Goal: Information Seeking & Learning: Find specific fact

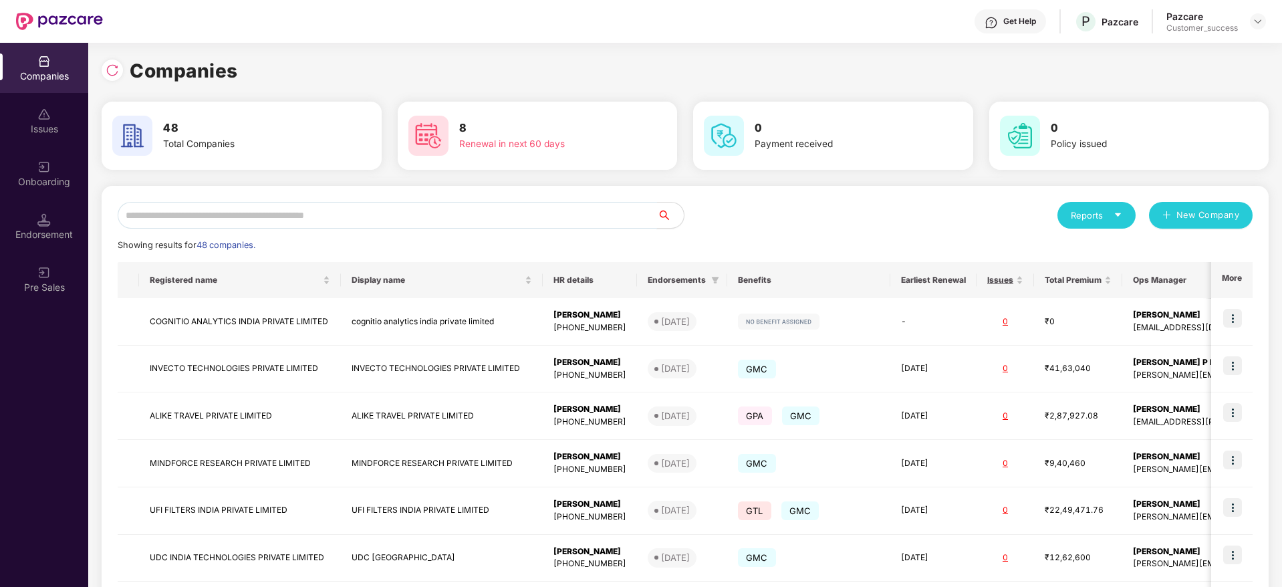
click at [265, 227] on input "text" at bounding box center [388, 215] width 540 height 27
click at [251, 222] on input "text" at bounding box center [388, 215] width 540 height 27
paste input "**********"
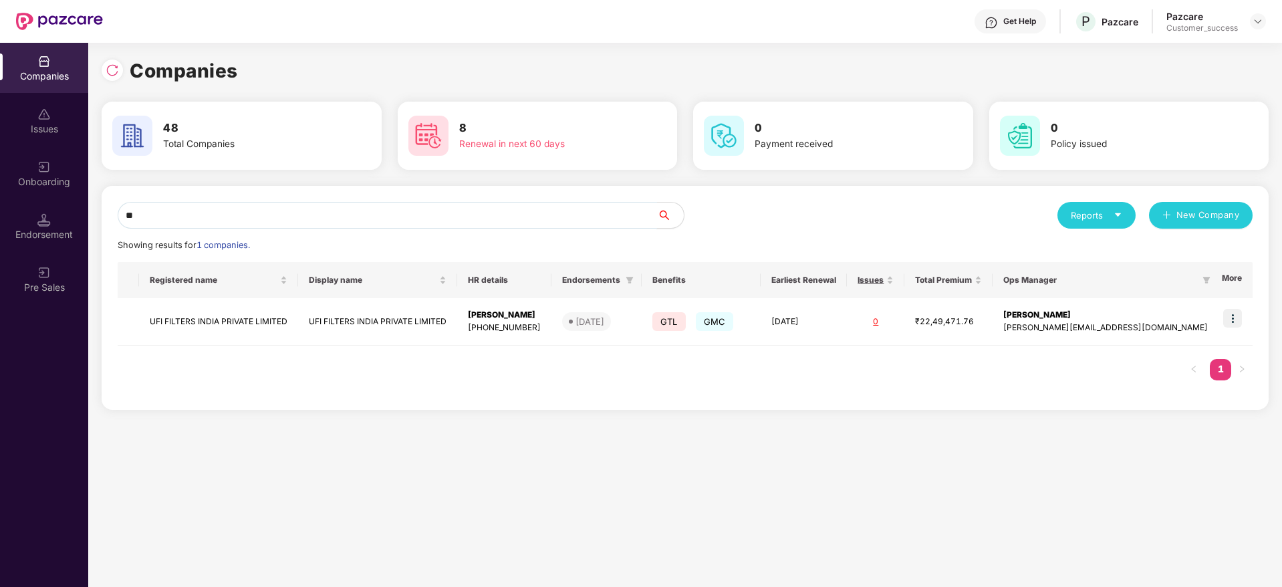
type input "*"
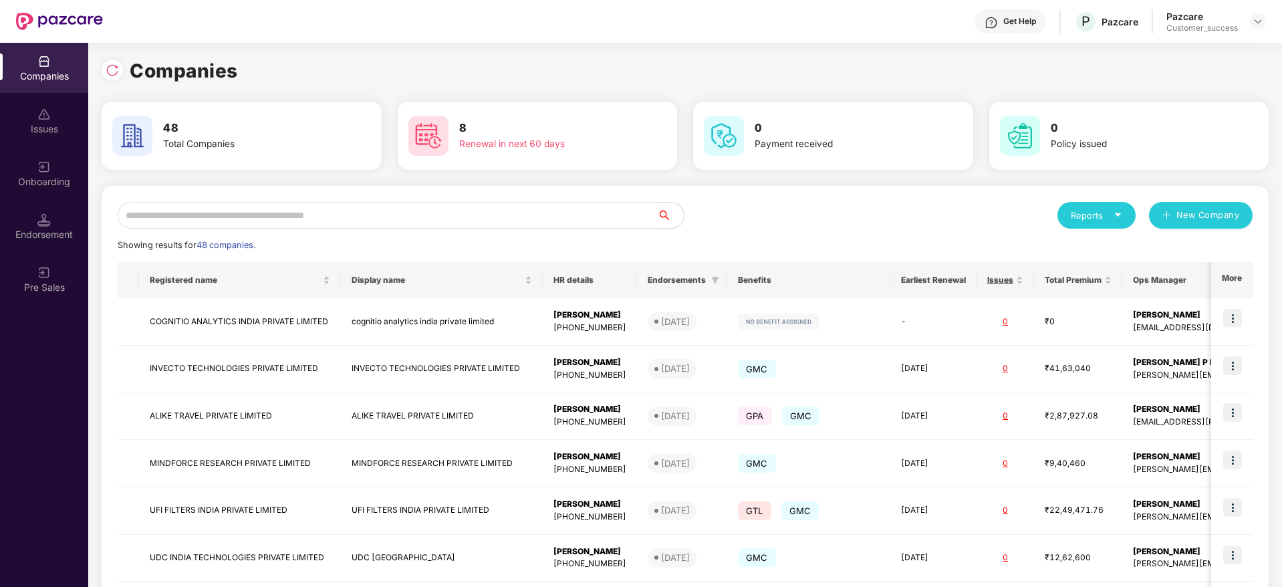
click at [195, 213] on input "text" at bounding box center [388, 215] width 540 height 27
click at [232, 213] on input "text" at bounding box center [388, 215] width 540 height 27
paste input "**********"
type input "*"
click at [482, 219] on input "text" at bounding box center [388, 215] width 540 height 27
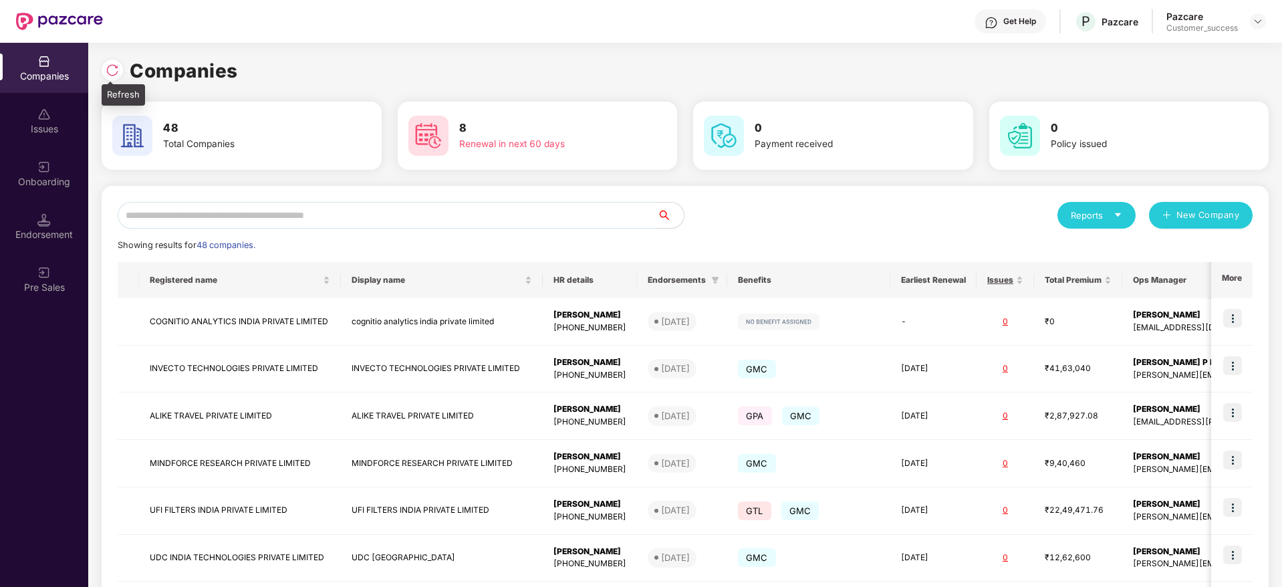
click at [116, 76] on img at bounding box center [112, 70] width 13 height 13
click at [114, 71] on img at bounding box center [112, 70] width 13 height 13
drag, startPoint x: 133, startPoint y: 70, endPoint x: 255, endPoint y: 75, distance: 121.8
click at [255, 75] on div "Companies" at bounding box center [685, 70] width 1167 height 29
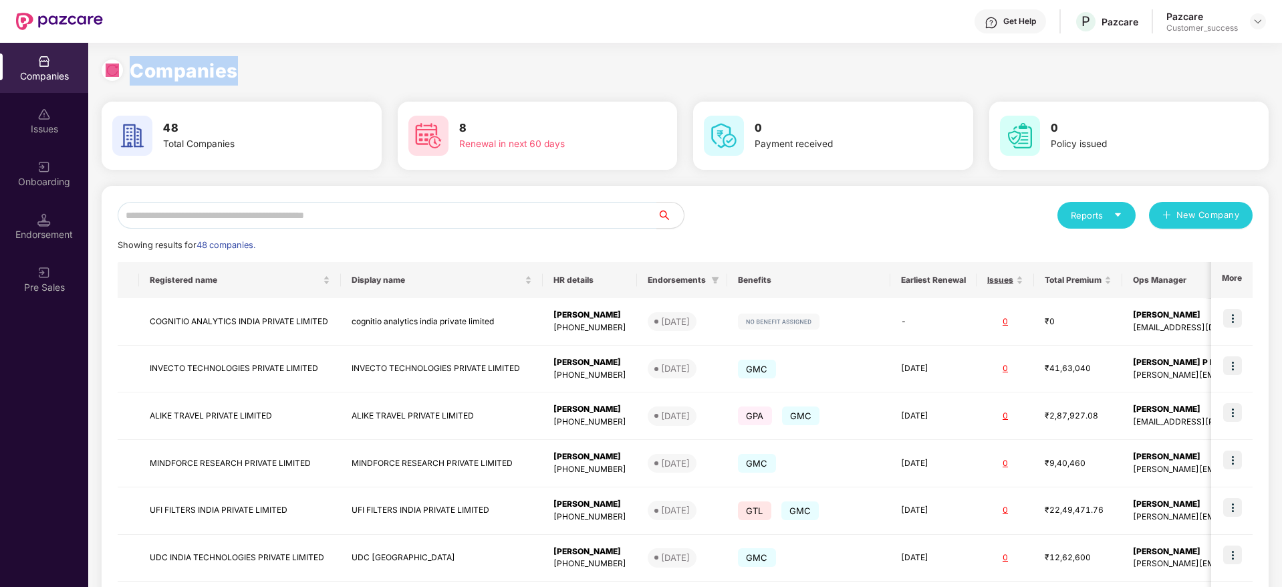
drag, startPoint x: 235, startPoint y: 71, endPoint x: 98, endPoint y: 67, distance: 137.1
click at [98, 67] on div "Companies 48 Total Companies 8 Renewal in next 60 days 0 Payment received 0 Pol…" at bounding box center [685, 315] width 1194 height 544
click at [240, 73] on div "Companies" at bounding box center [685, 70] width 1167 height 29
drag, startPoint x: 128, startPoint y: 70, endPoint x: 235, endPoint y: 77, distance: 107.2
click at [235, 77] on div "Companies" at bounding box center [685, 70] width 1167 height 29
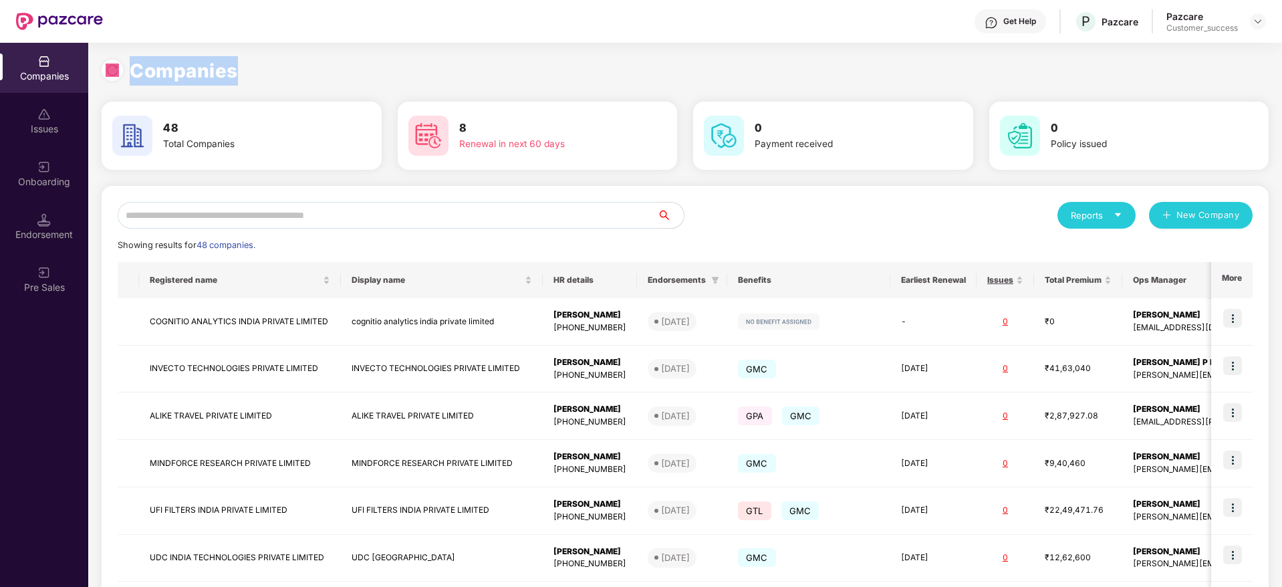
click at [253, 66] on div "Companies" at bounding box center [685, 70] width 1167 height 29
drag, startPoint x: 235, startPoint y: 73, endPoint x: 97, endPoint y: 64, distance: 138.7
click at [97, 64] on div "Companies 48 Total Companies 8 Renewal in next 60 days 0 Payment received 0 Pol…" at bounding box center [685, 315] width 1194 height 544
click at [255, 67] on div "Companies" at bounding box center [685, 70] width 1167 height 29
click at [462, 221] on input "text" at bounding box center [388, 215] width 540 height 27
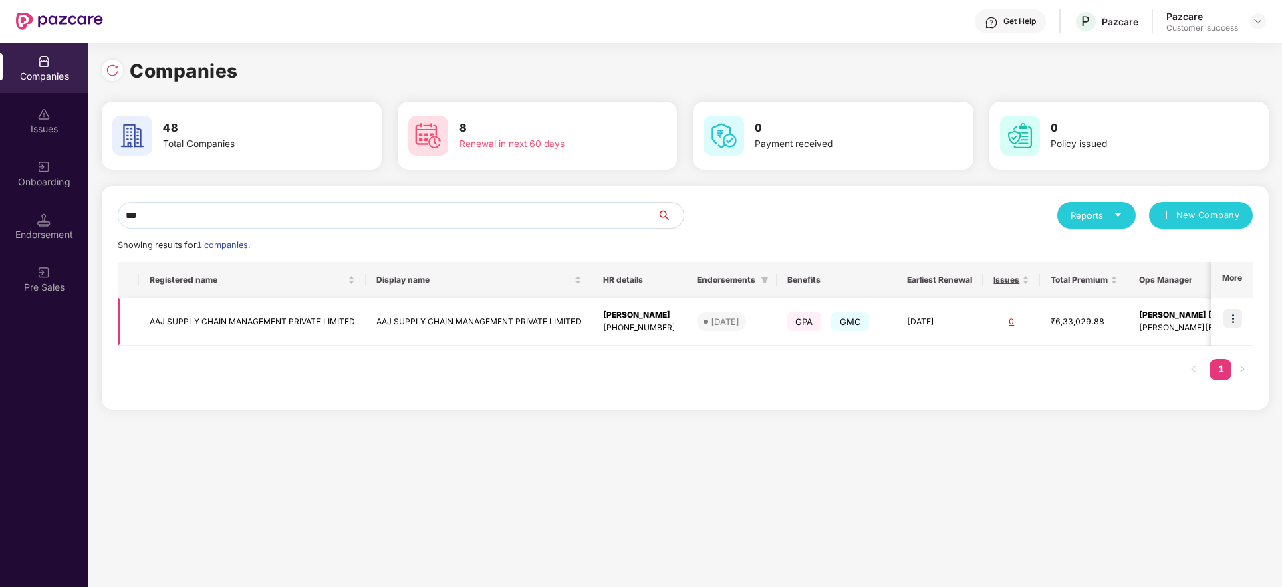
type input "***"
click at [1234, 324] on img at bounding box center [1232, 318] width 19 height 19
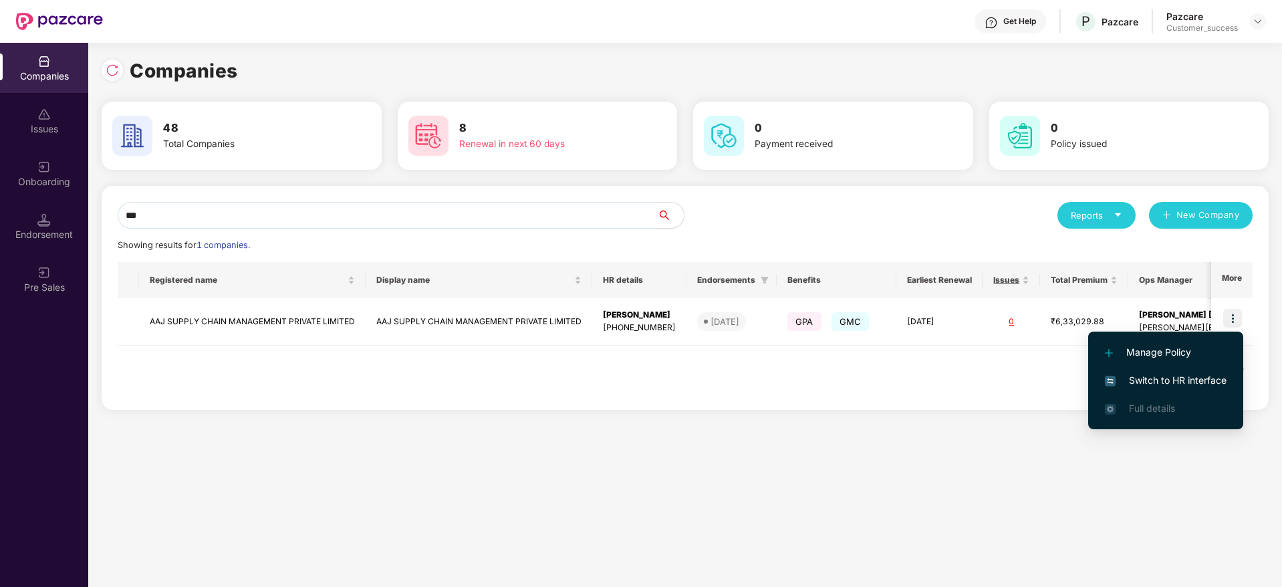
click at [1155, 375] on span "Switch to HR interface" at bounding box center [1166, 380] width 122 height 15
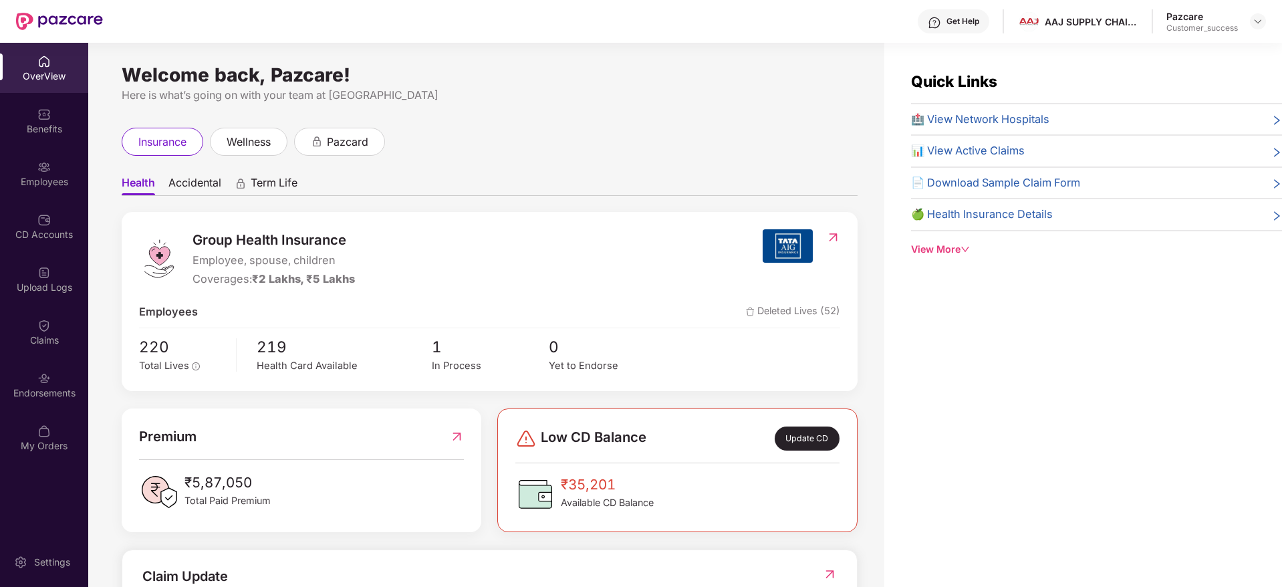
click at [45, 179] on div "Employees" at bounding box center [44, 181] width 88 height 13
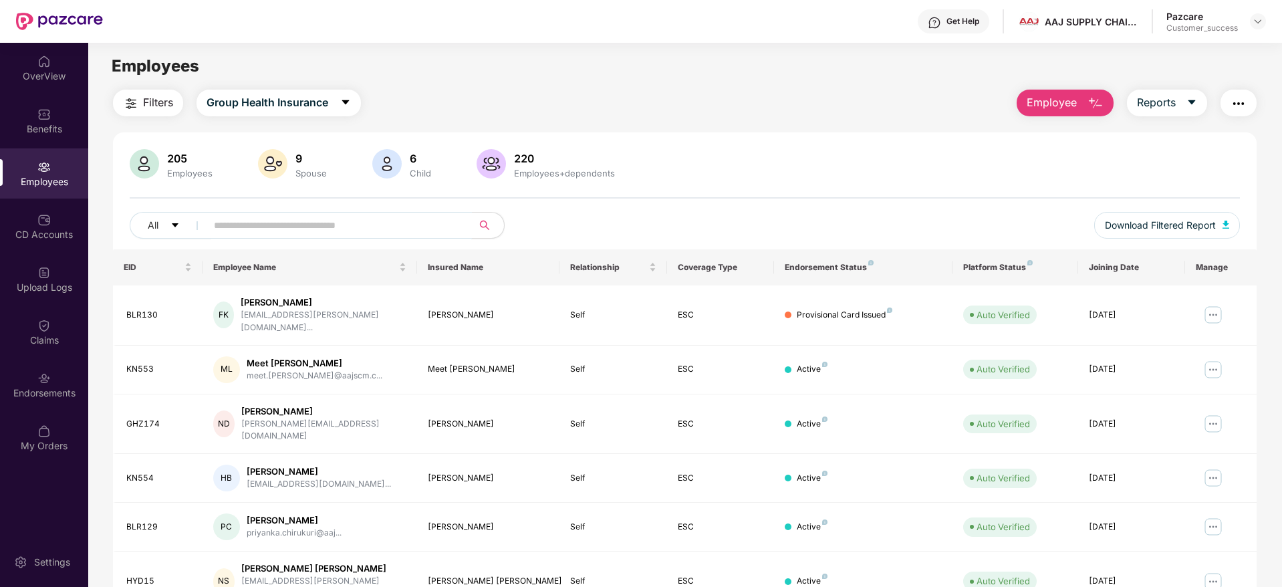
click at [289, 229] on input "text" at bounding box center [334, 225] width 240 height 20
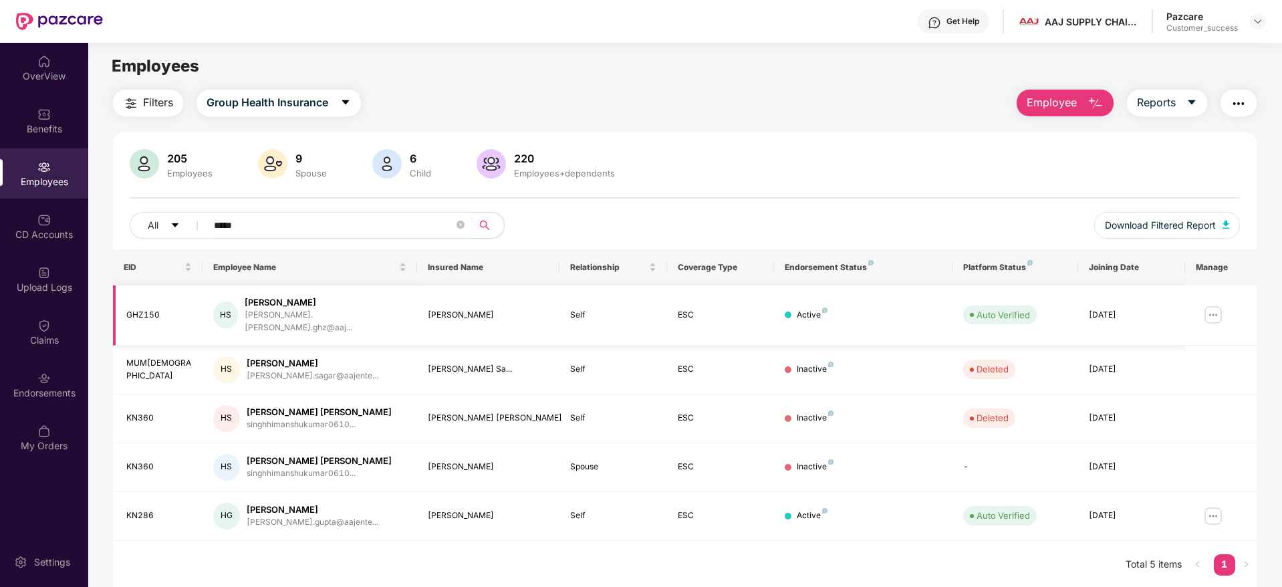
type input "*****"
click at [1210, 310] on img at bounding box center [1213, 314] width 21 height 21
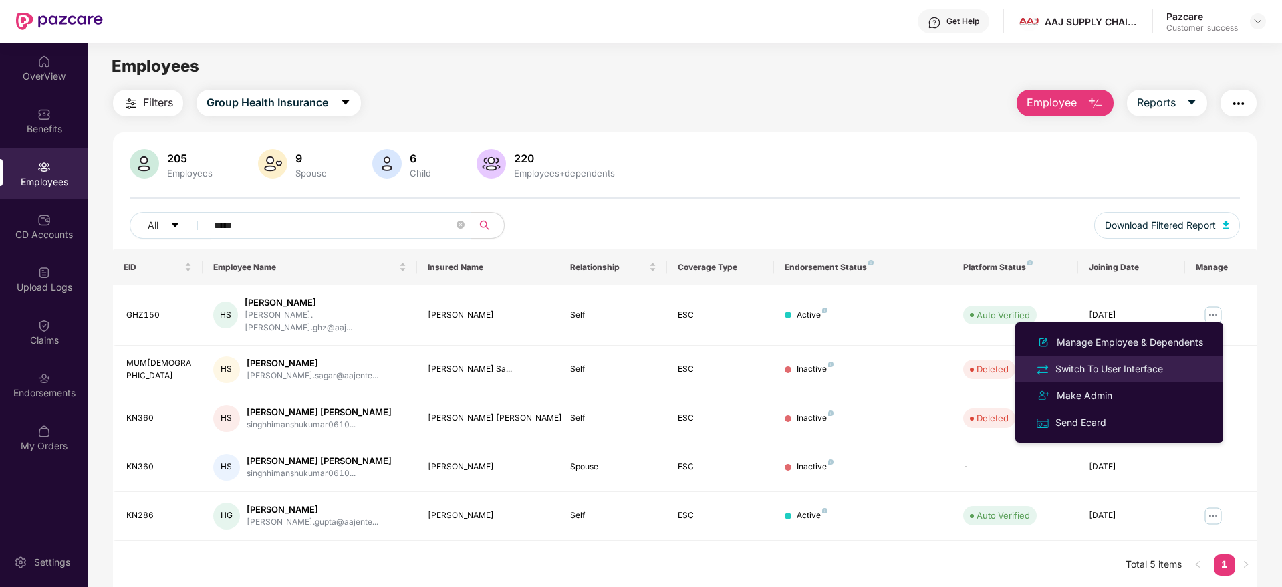
click at [1117, 364] on div "Switch To User Interface" at bounding box center [1109, 369] width 113 height 15
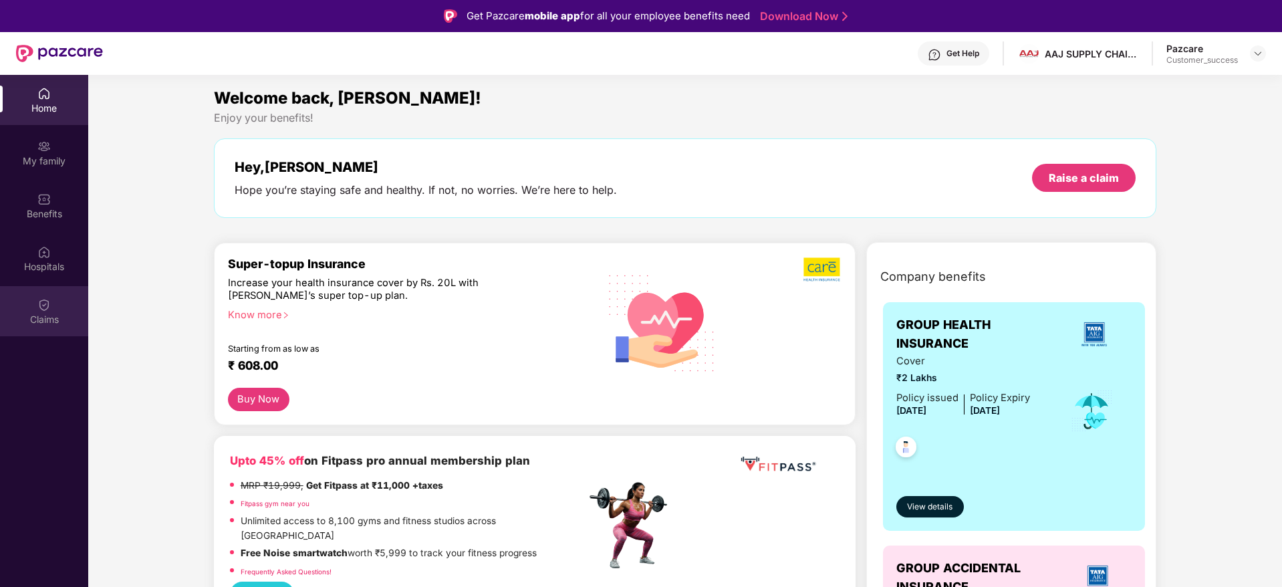
click at [43, 309] on img at bounding box center [43, 304] width 13 height 13
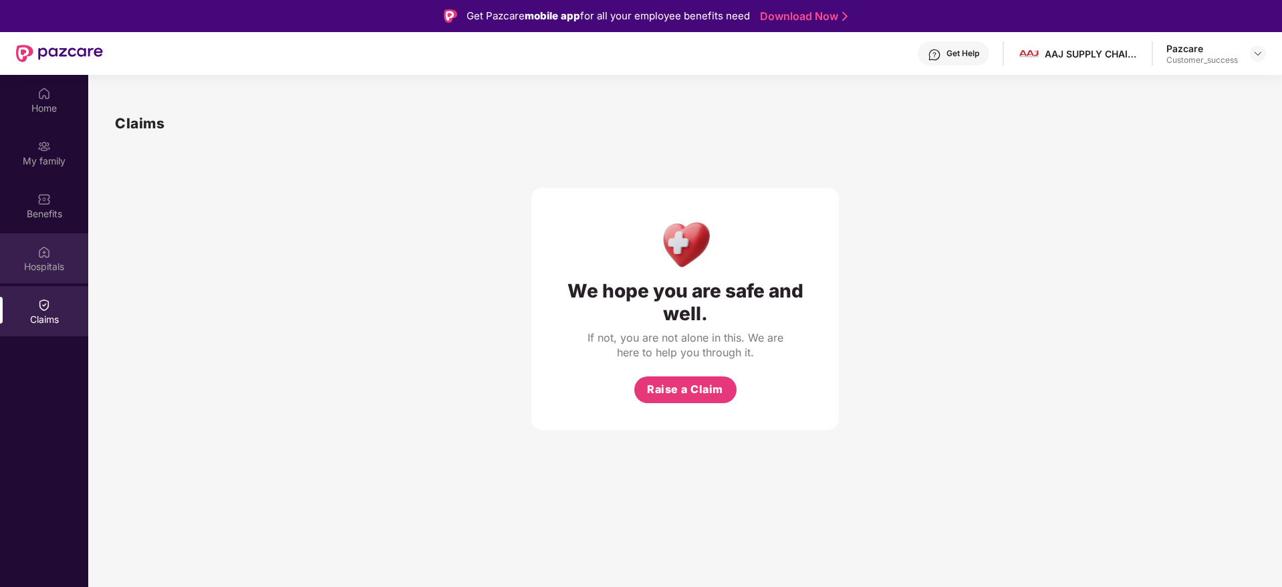
click at [51, 262] on div "Hospitals" at bounding box center [44, 266] width 88 height 13
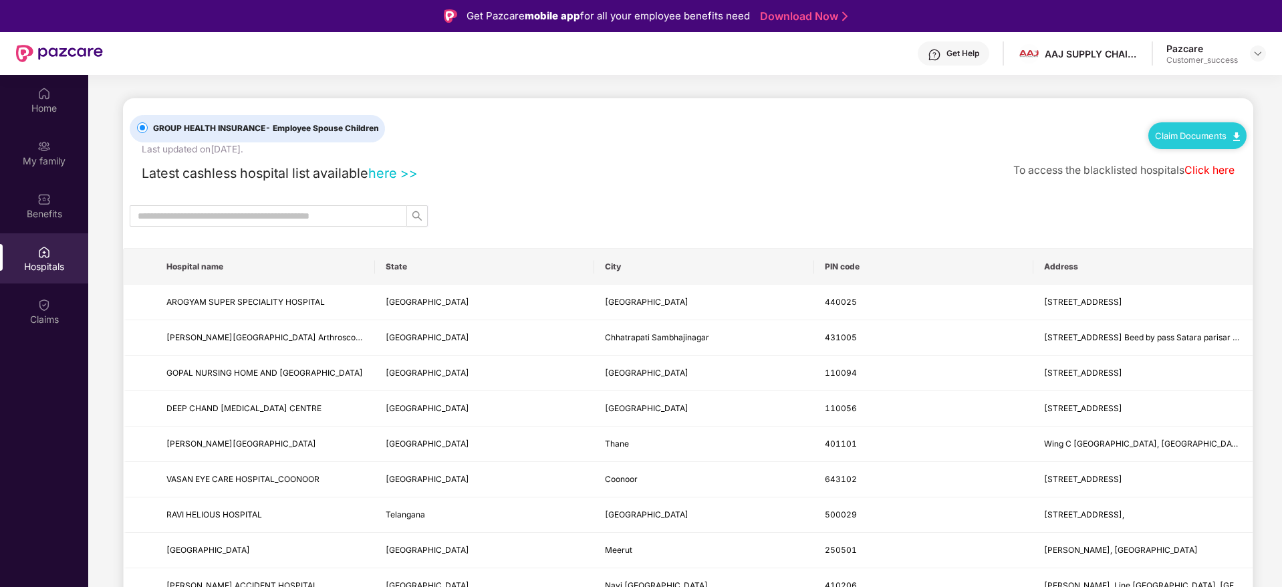
click at [1169, 128] on div "Claim Documents" at bounding box center [1198, 135] width 98 height 27
click at [441, 178] on div "Latest cashless hospital list available here >> To access the blacklisted hospi…" at bounding box center [688, 169] width 1117 height 27
drag, startPoint x: 143, startPoint y: 173, endPoint x: 439, endPoint y: 162, distance: 296.4
click at [439, 162] on div "Latest cashless hospital list available here >> To access the blacklisted hospi…" at bounding box center [688, 169] width 1117 height 27
click at [599, 158] on div "Latest cashless hospital list available here >> To access the blacklisted hospi…" at bounding box center [688, 169] width 1117 height 27
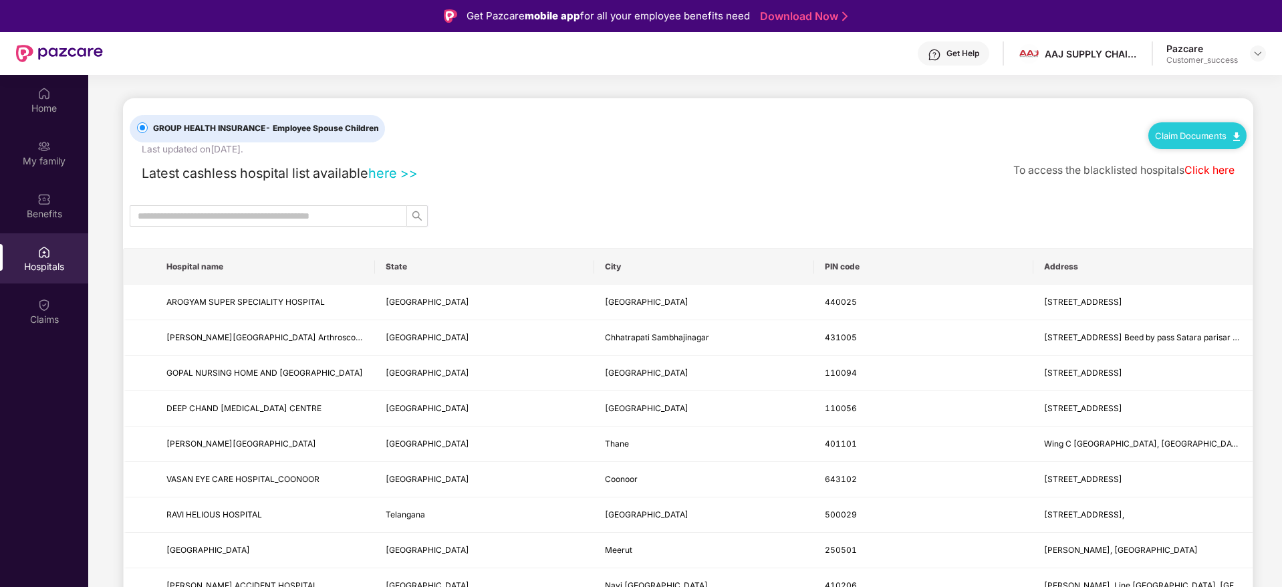
click at [1209, 122] on div "Claim Documents" at bounding box center [1198, 135] width 98 height 27
click at [1207, 136] on link "Claim Documents" at bounding box center [1197, 135] width 85 height 11
click at [1198, 159] on link "Claim Form" at bounding box center [1202, 159] width 87 height 29
click at [1258, 54] on img at bounding box center [1258, 53] width 11 height 11
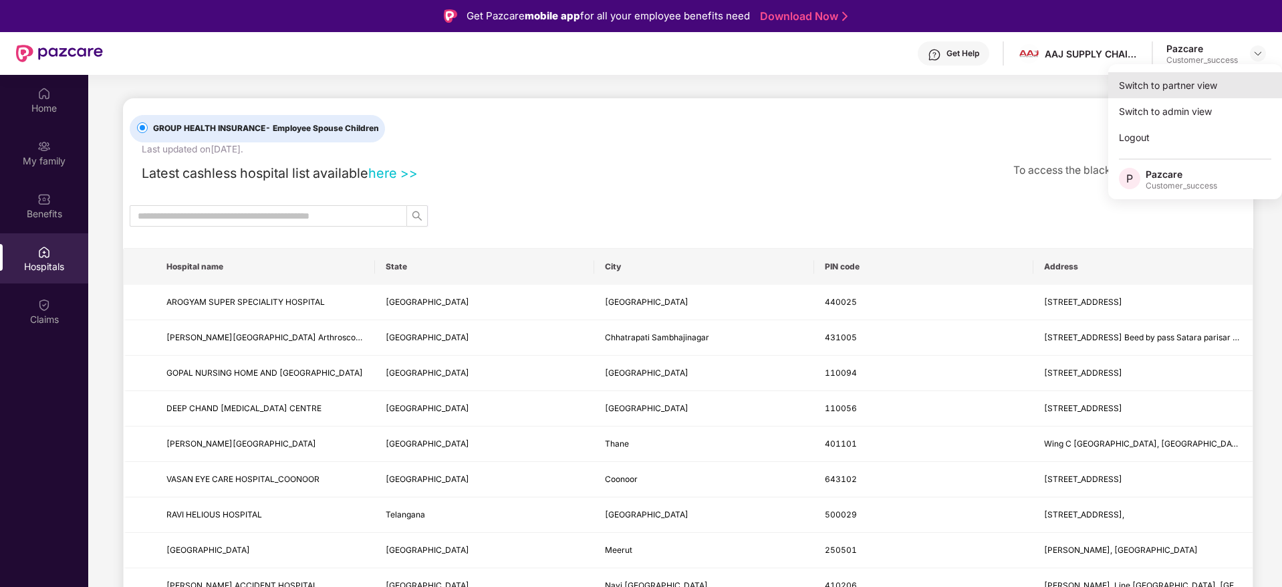
click at [1179, 80] on div "Switch to partner view" at bounding box center [1195, 85] width 174 height 26
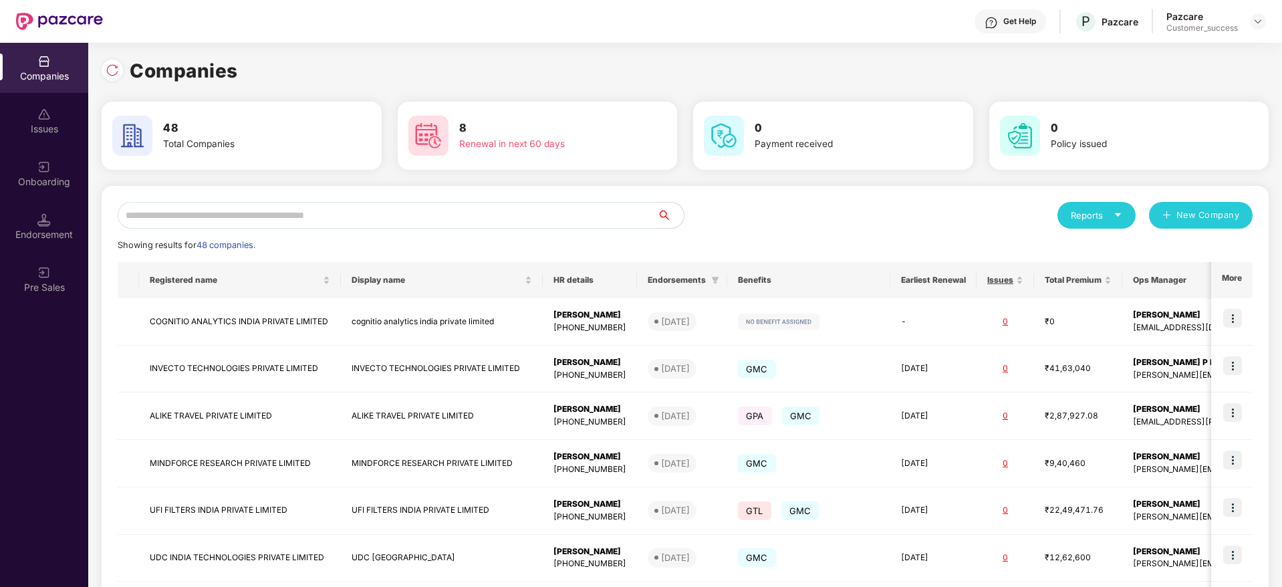
click at [429, 222] on input "text" at bounding box center [388, 215] width 540 height 27
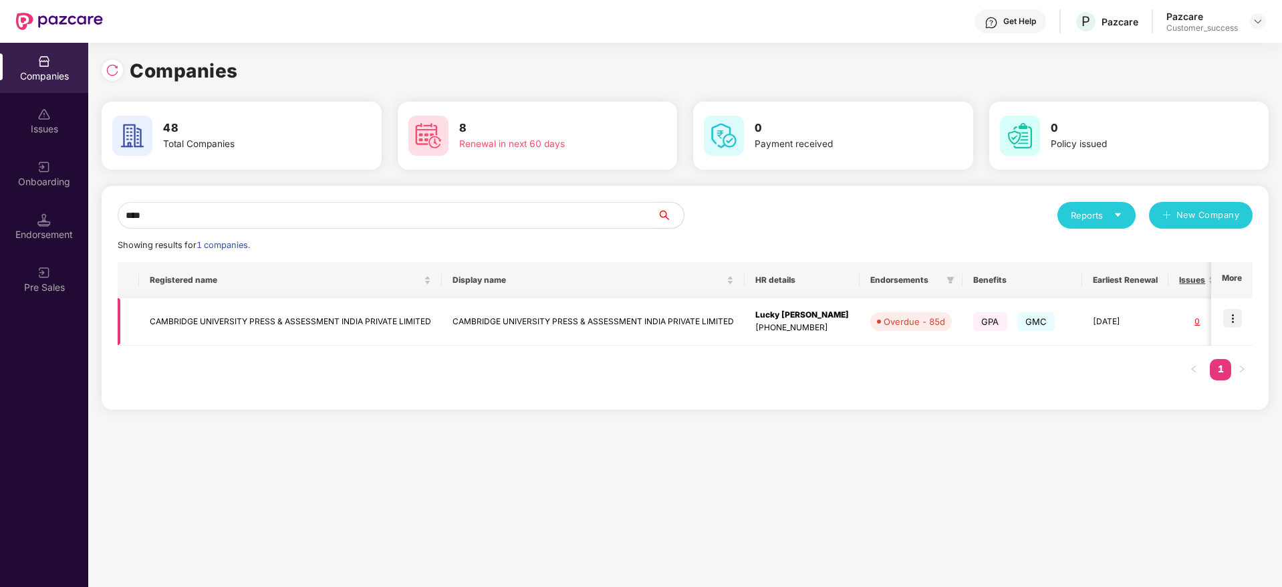
type input "****"
click at [1242, 314] on img at bounding box center [1232, 318] width 19 height 19
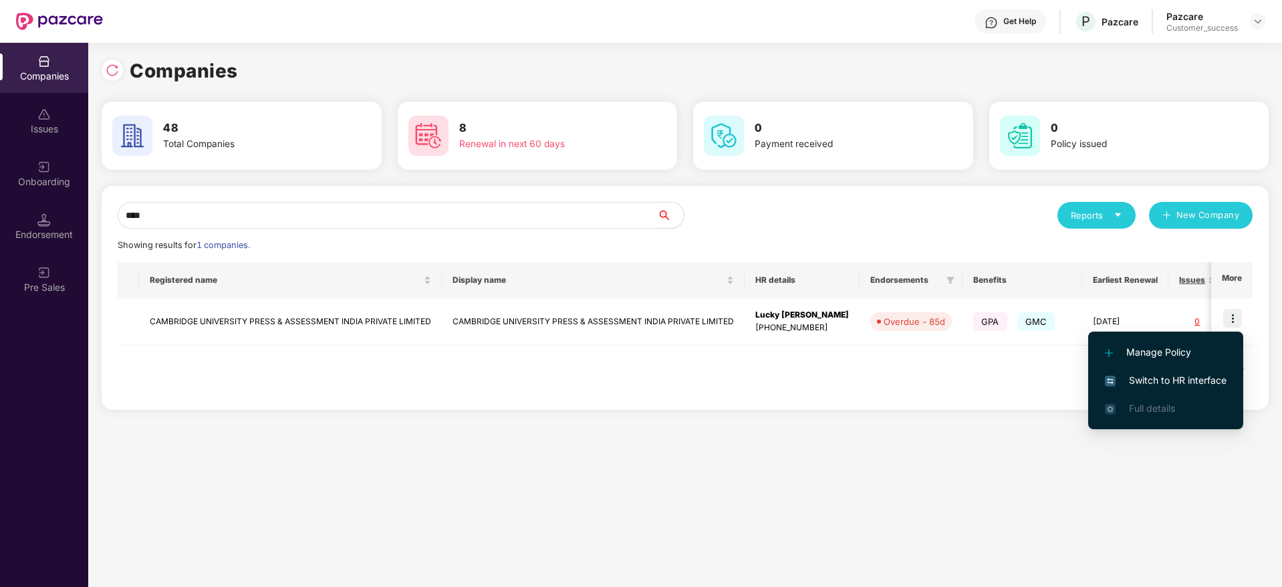
click at [1183, 378] on span "Switch to HR interface" at bounding box center [1166, 380] width 122 height 15
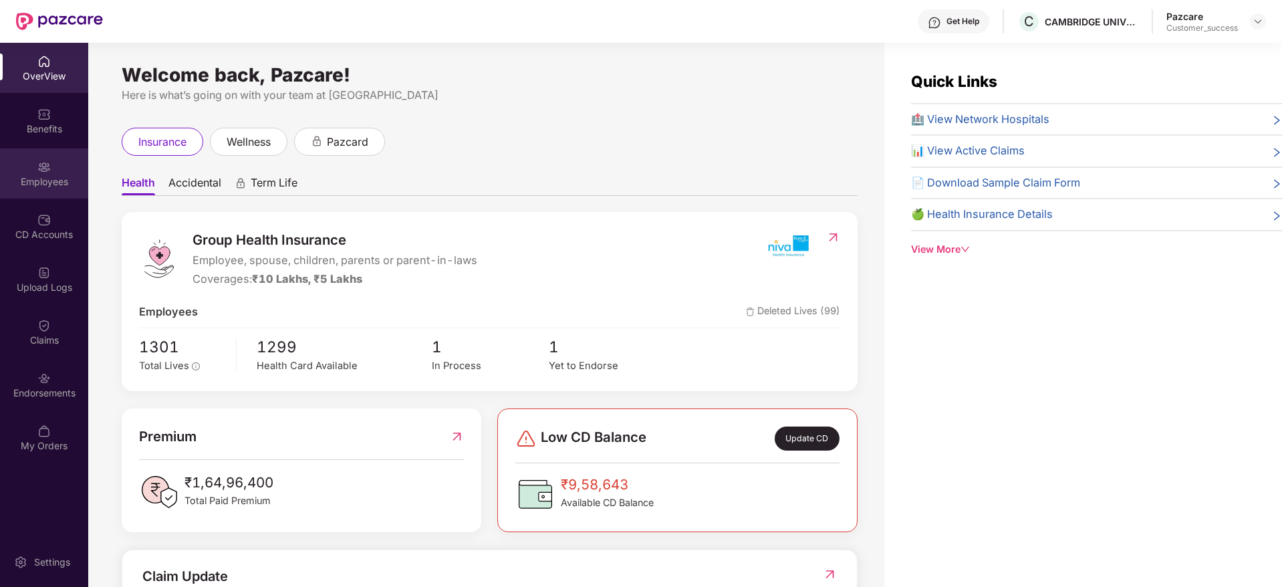
click at [24, 177] on div "Employees" at bounding box center [44, 181] width 88 height 13
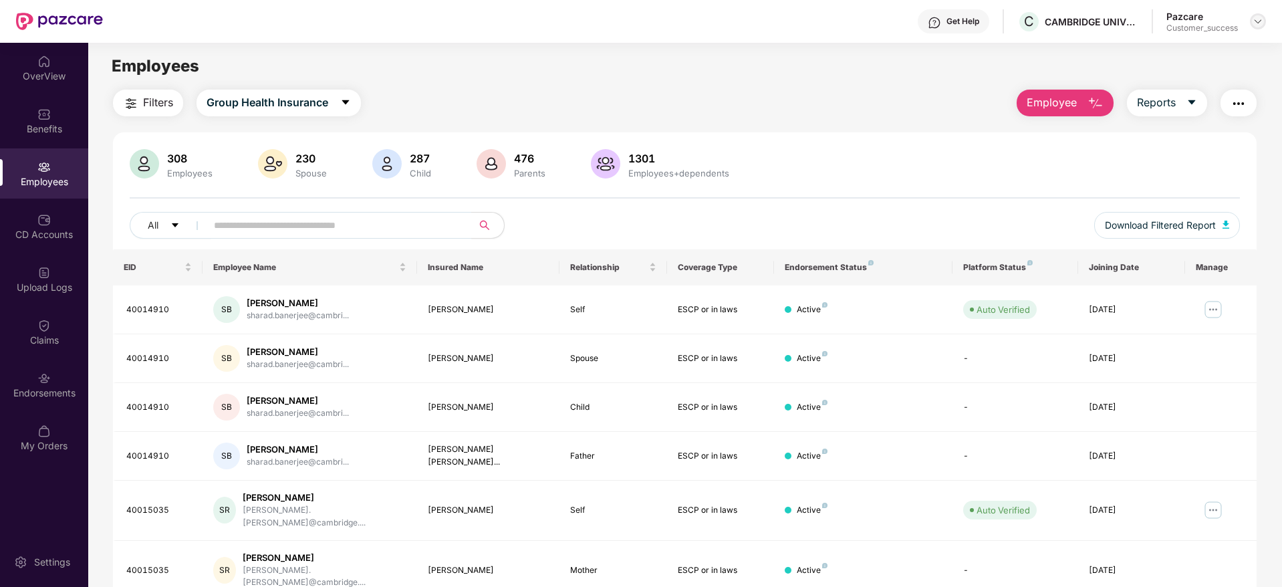
click at [1262, 16] on img at bounding box center [1258, 21] width 11 height 11
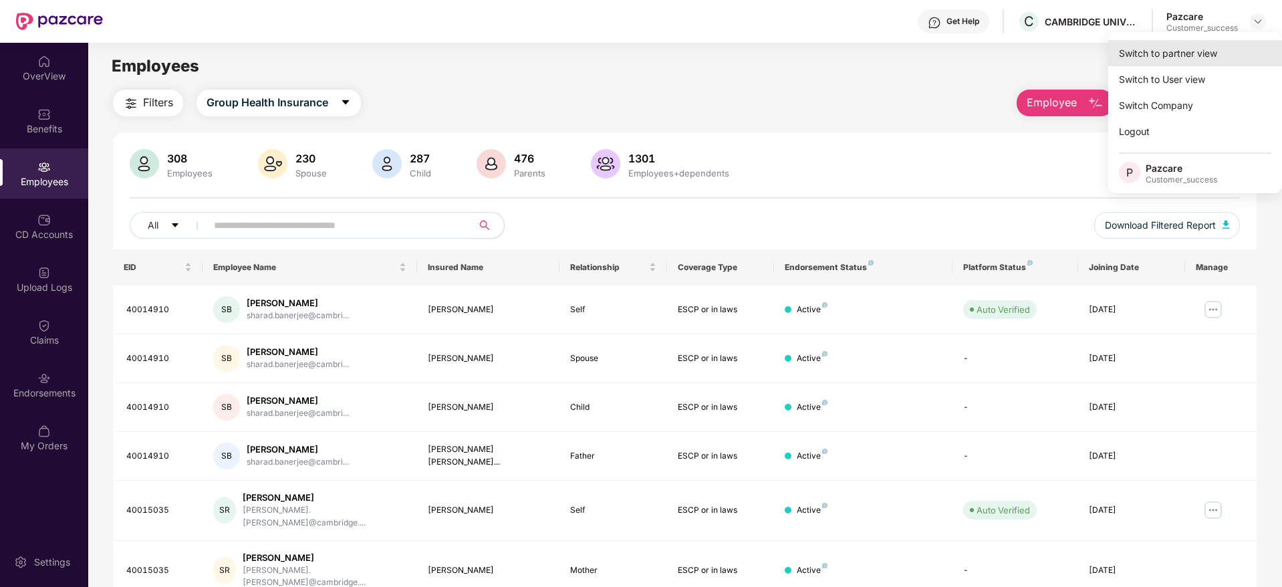
click at [1179, 57] on div "Switch to partner view" at bounding box center [1195, 53] width 174 height 26
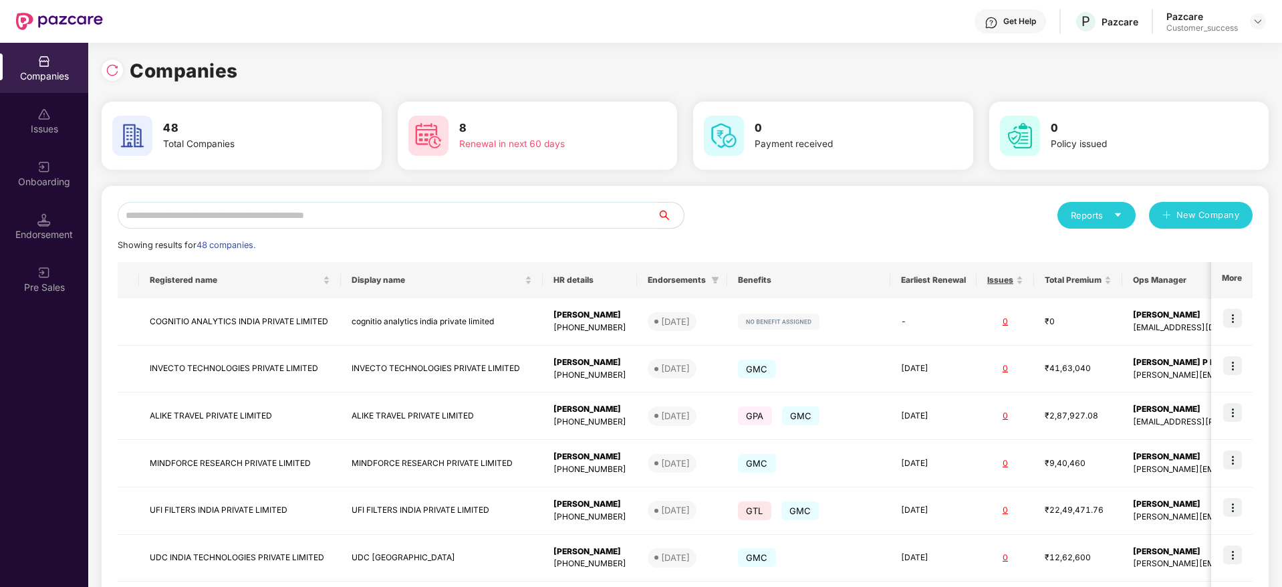
click at [305, 224] on input "text" at bounding box center [388, 215] width 540 height 27
click at [854, 241] on div "Showing results for 48 companies." at bounding box center [685, 245] width 1135 height 13
click at [301, 210] on input "text" at bounding box center [388, 215] width 540 height 27
click at [276, 215] on input "text" at bounding box center [388, 215] width 540 height 27
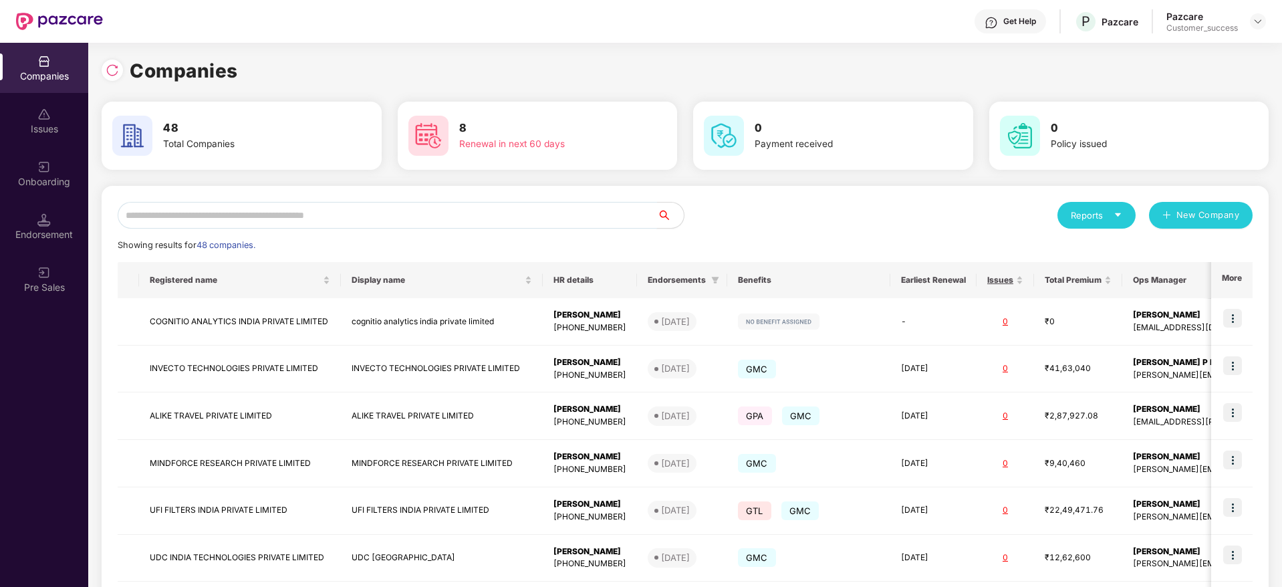
click at [481, 217] on input "text" at bounding box center [388, 215] width 540 height 27
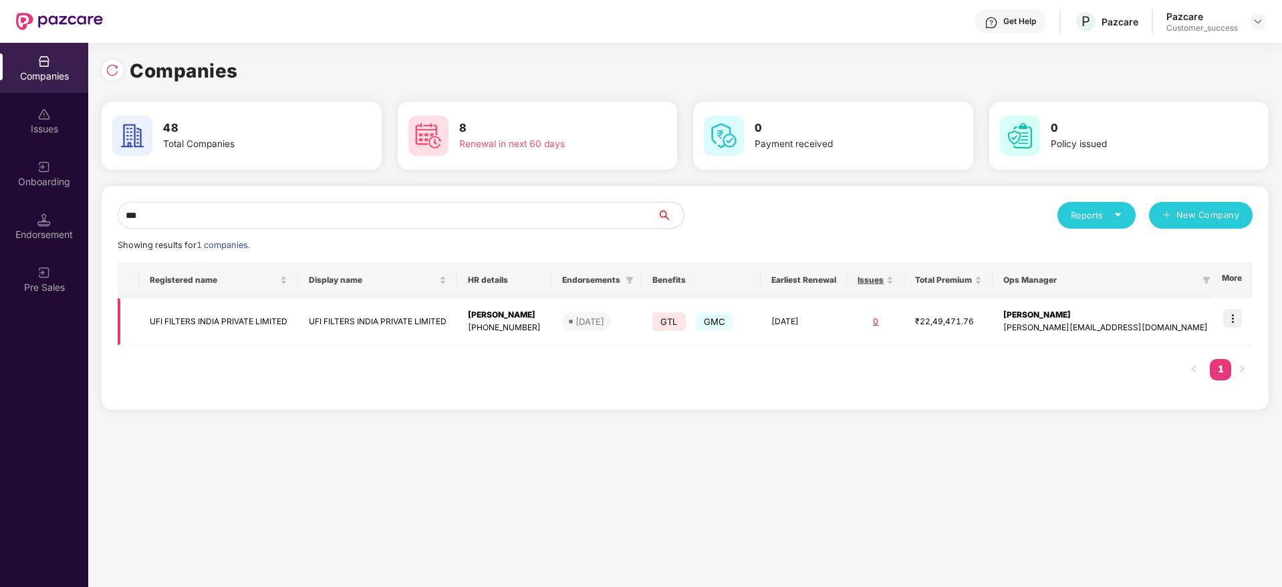
type input "***"
click at [1237, 312] on img at bounding box center [1232, 318] width 19 height 19
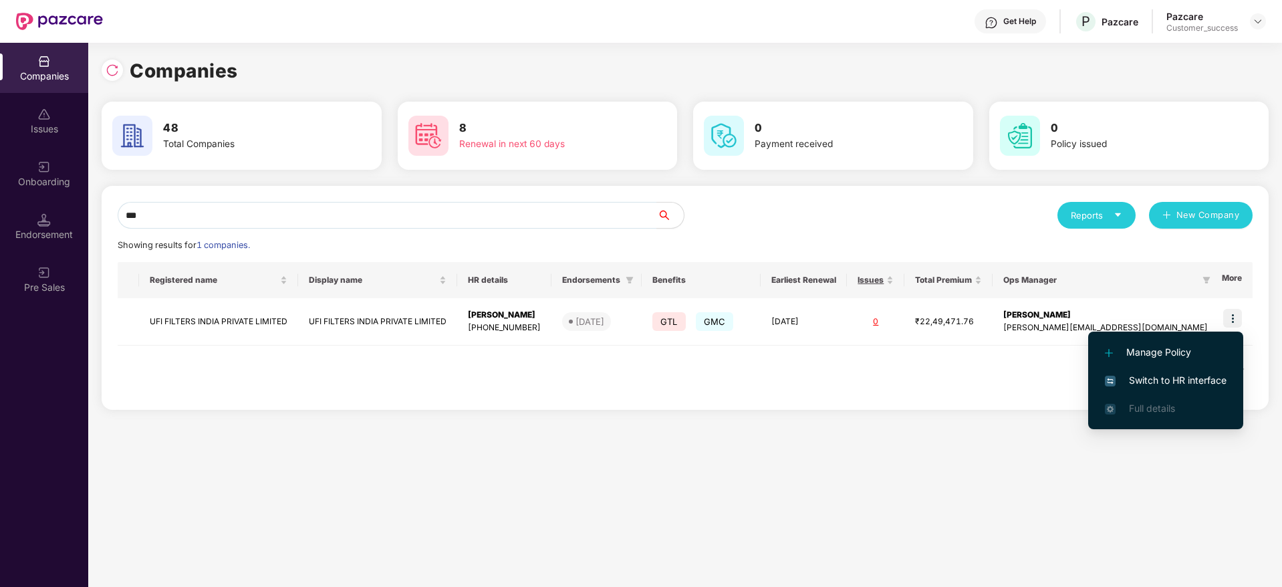
click at [1146, 378] on span "Switch to HR interface" at bounding box center [1166, 380] width 122 height 15
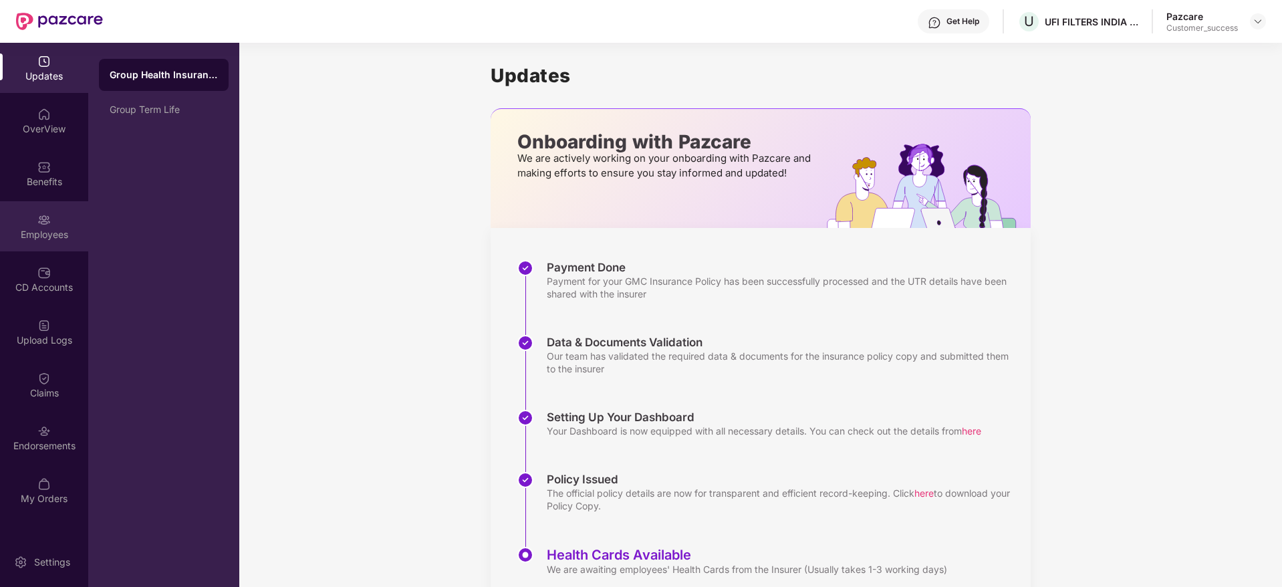
click at [42, 223] on img at bounding box center [43, 219] width 13 height 13
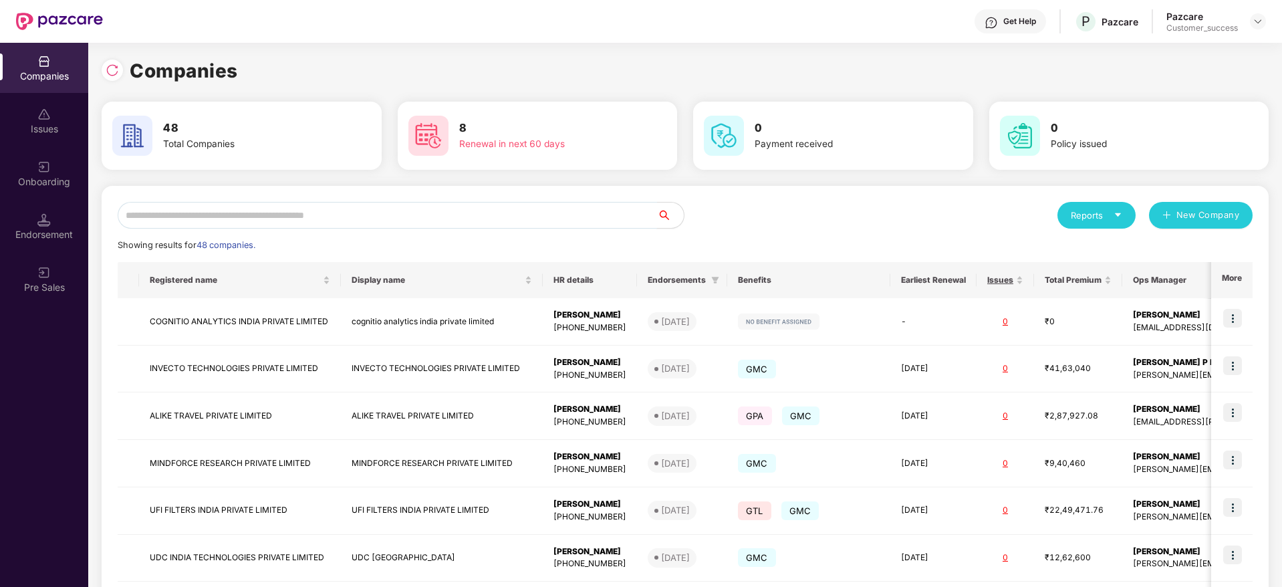
click at [399, 216] on input "text" at bounding box center [388, 215] width 540 height 27
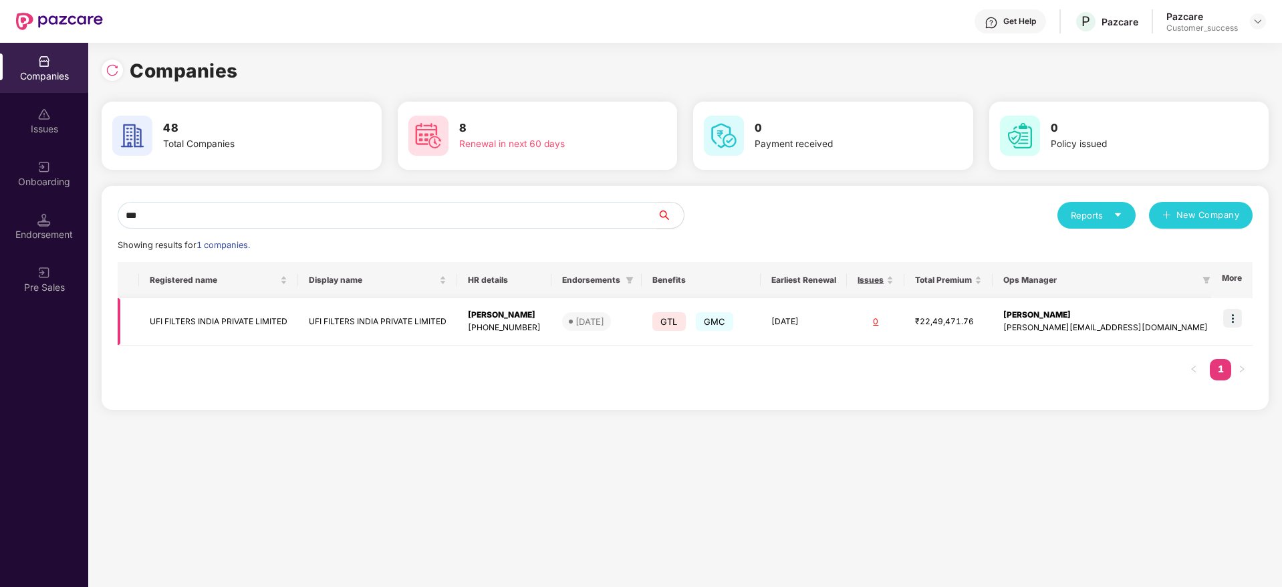
type input "***"
click at [247, 327] on td "UFI FILTERS INDIA PRIVATE LIMITED" at bounding box center [218, 321] width 159 height 47
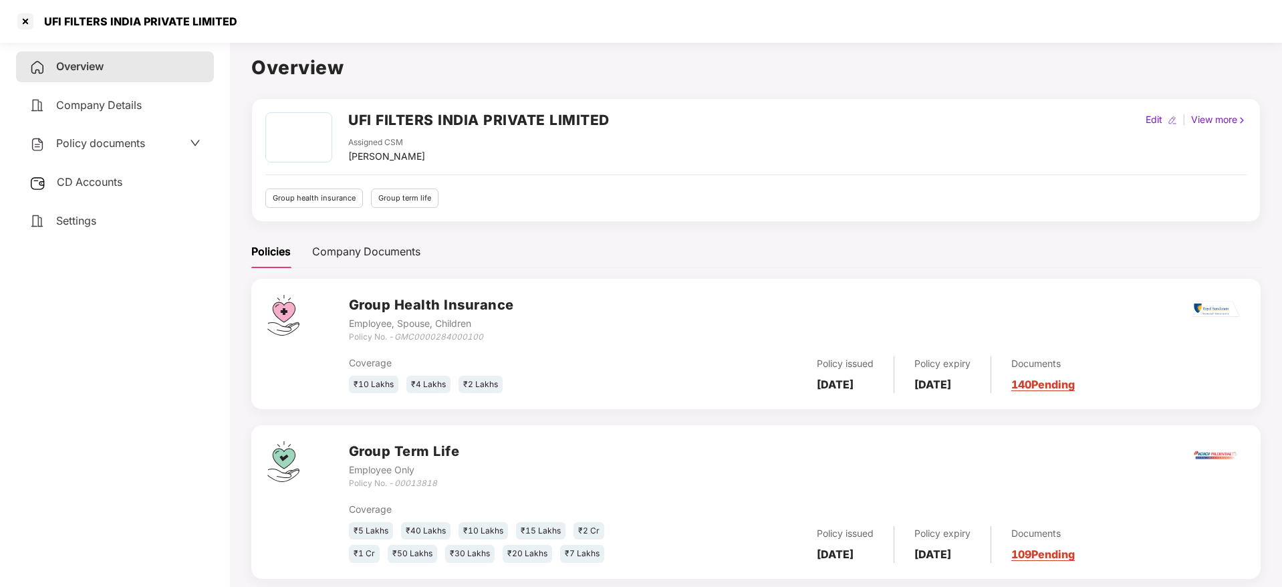
click at [909, 239] on div "Policies Company Documents" at bounding box center [756, 251] width 1010 height 33
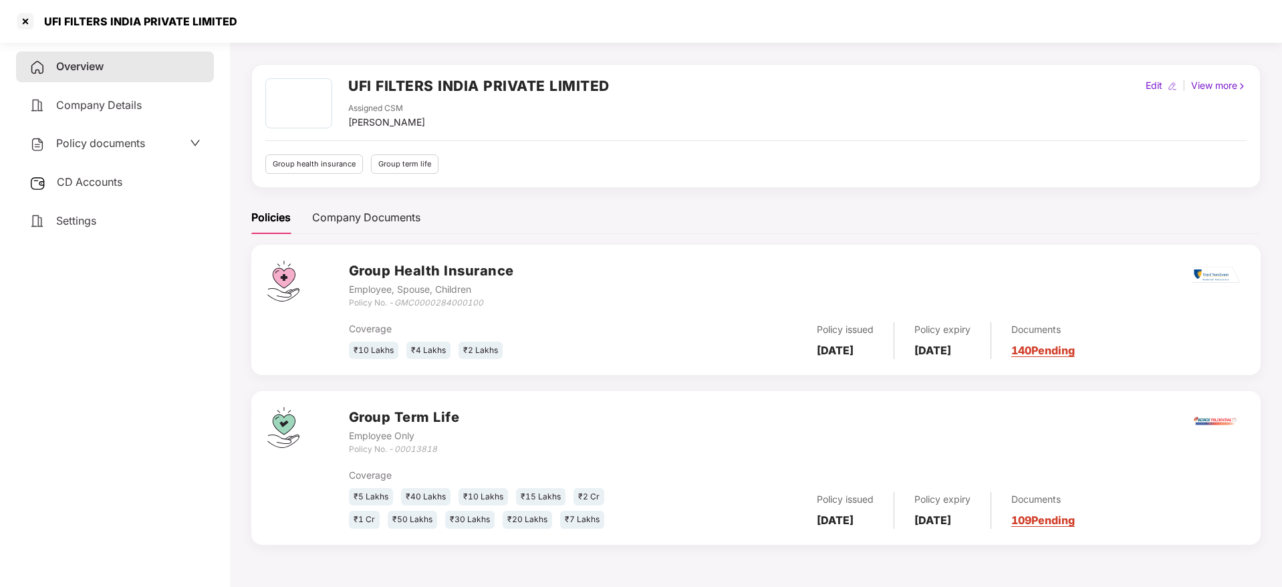
scroll to position [37, 0]
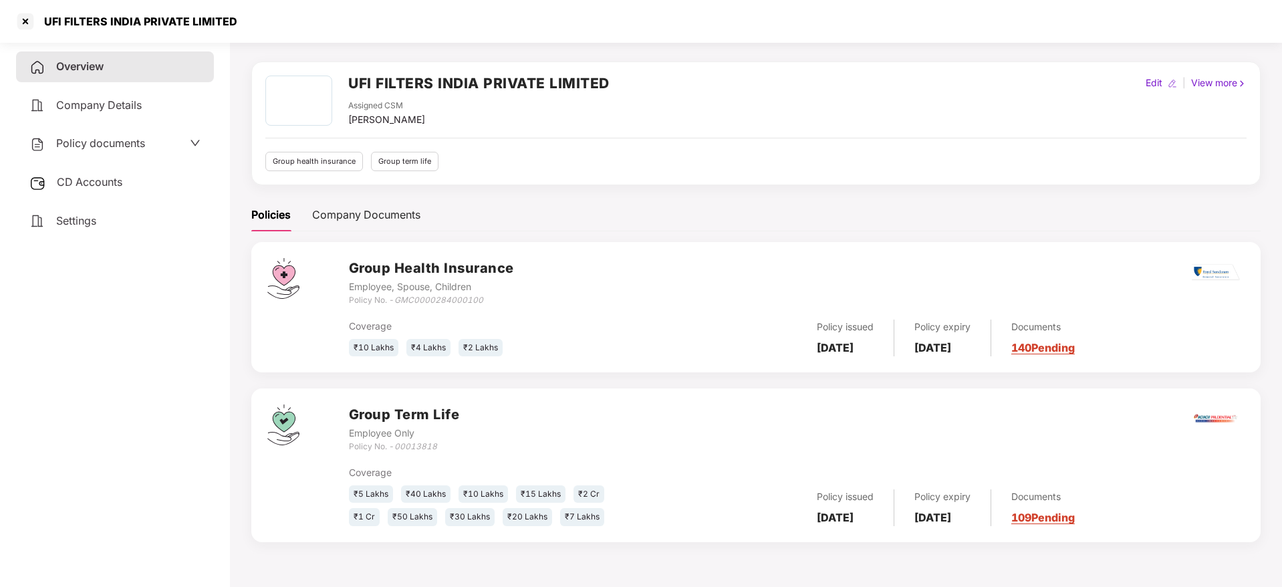
click at [1068, 347] on link "140 Pending" at bounding box center [1044, 347] width 64 height 13
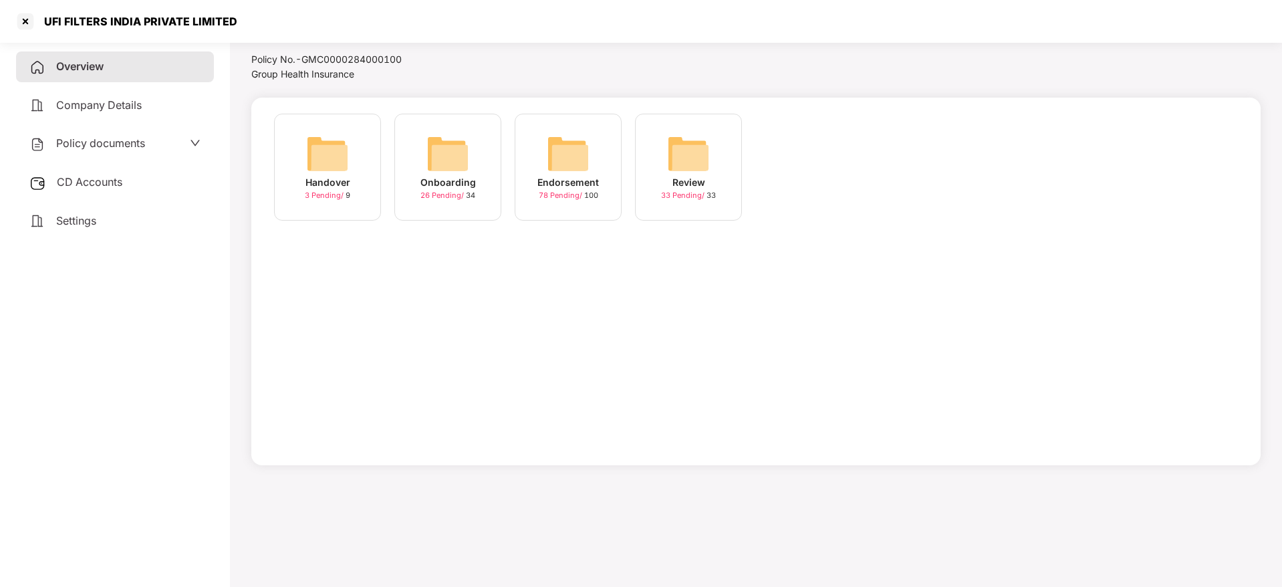
click at [459, 162] on img at bounding box center [448, 153] width 43 height 43
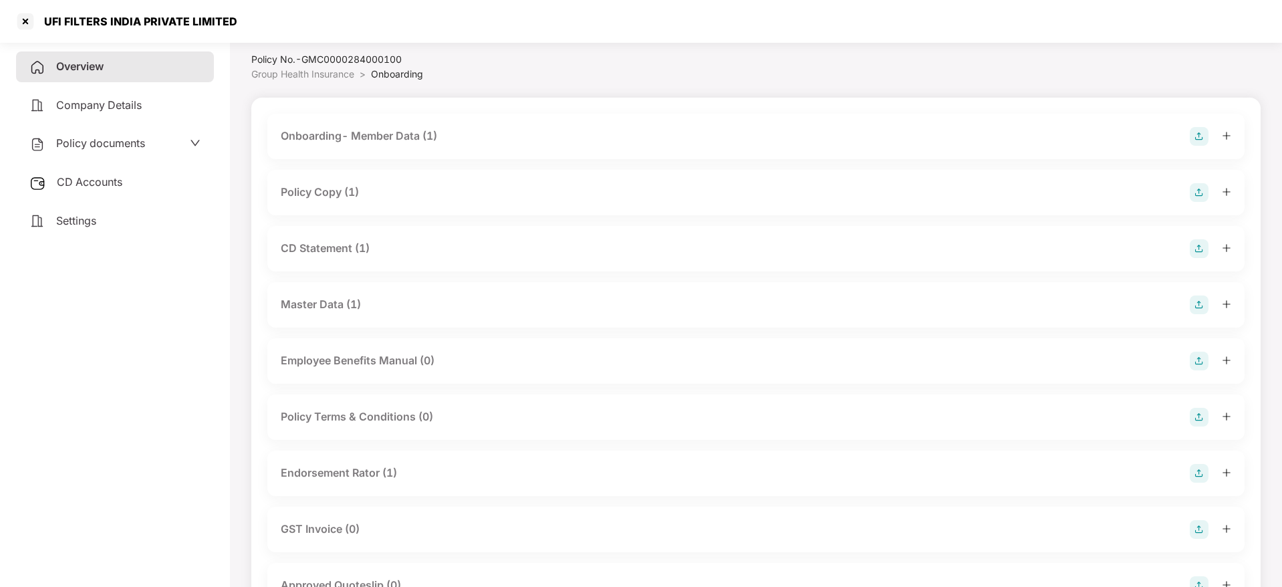
click at [343, 193] on div "Policy Copy (1)" at bounding box center [320, 192] width 78 height 17
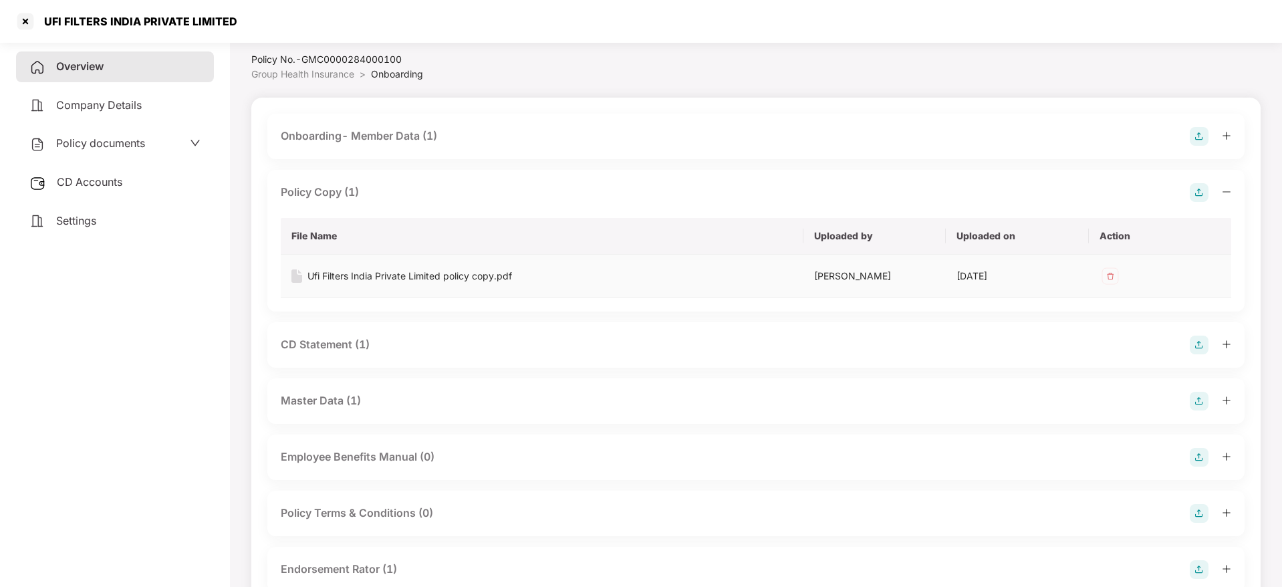
click at [360, 274] on div "Ufi Filters India Private Limited policy copy.pdf" at bounding box center [410, 276] width 205 height 15
click at [22, 23] on div at bounding box center [25, 21] width 21 height 21
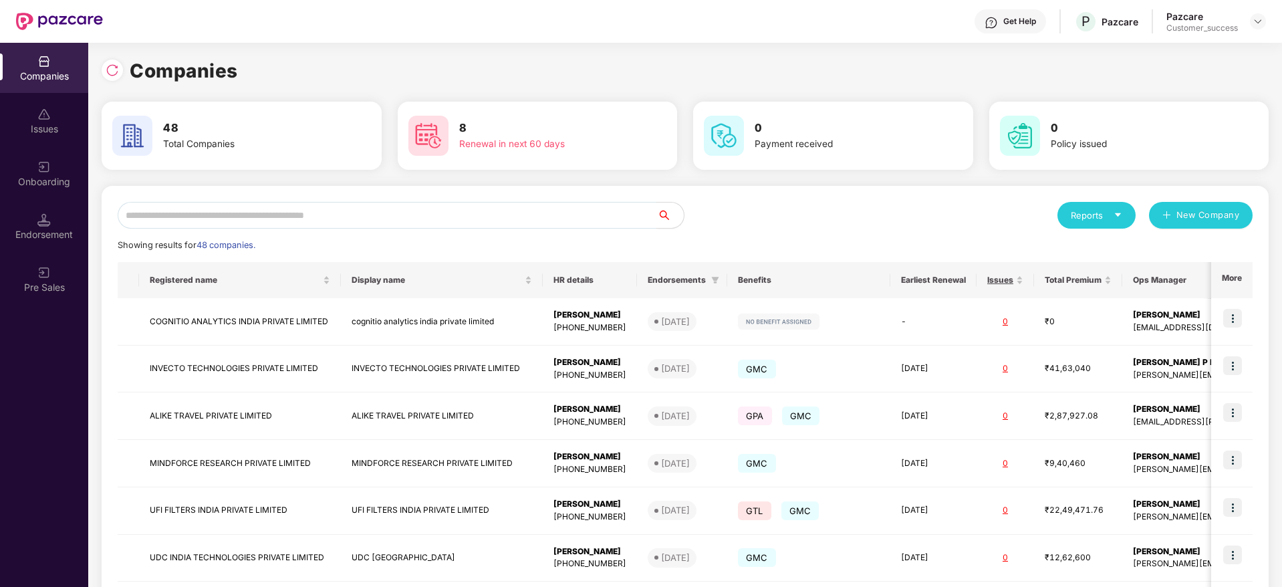
scroll to position [0, 0]
click at [450, 214] on input "text" at bounding box center [388, 215] width 540 height 27
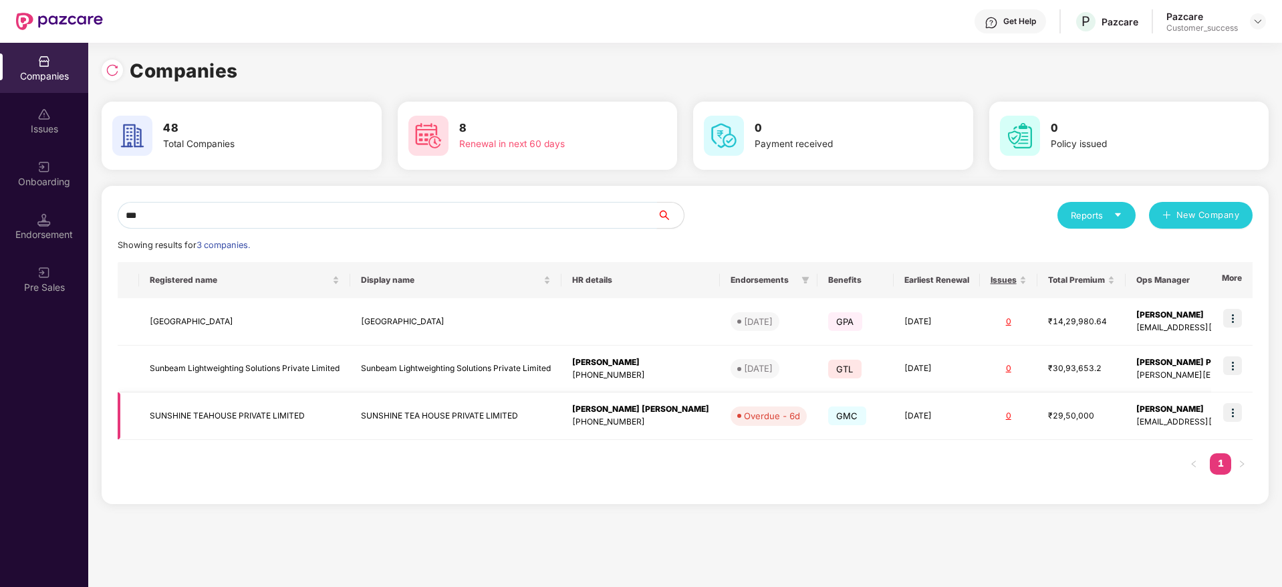
type input "***"
click at [1236, 415] on img at bounding box center [1232, 412] width 19 height 19
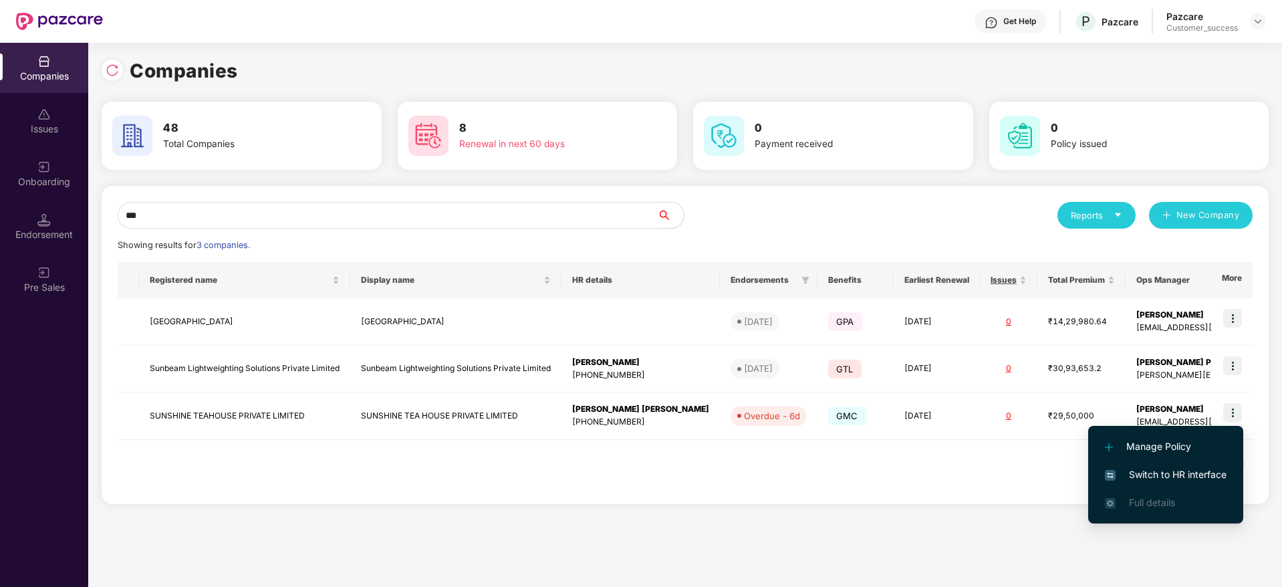
click at [1168, 472] on span "Switch to HR interface" at bounding box center [1166, 474] width 122 height 15
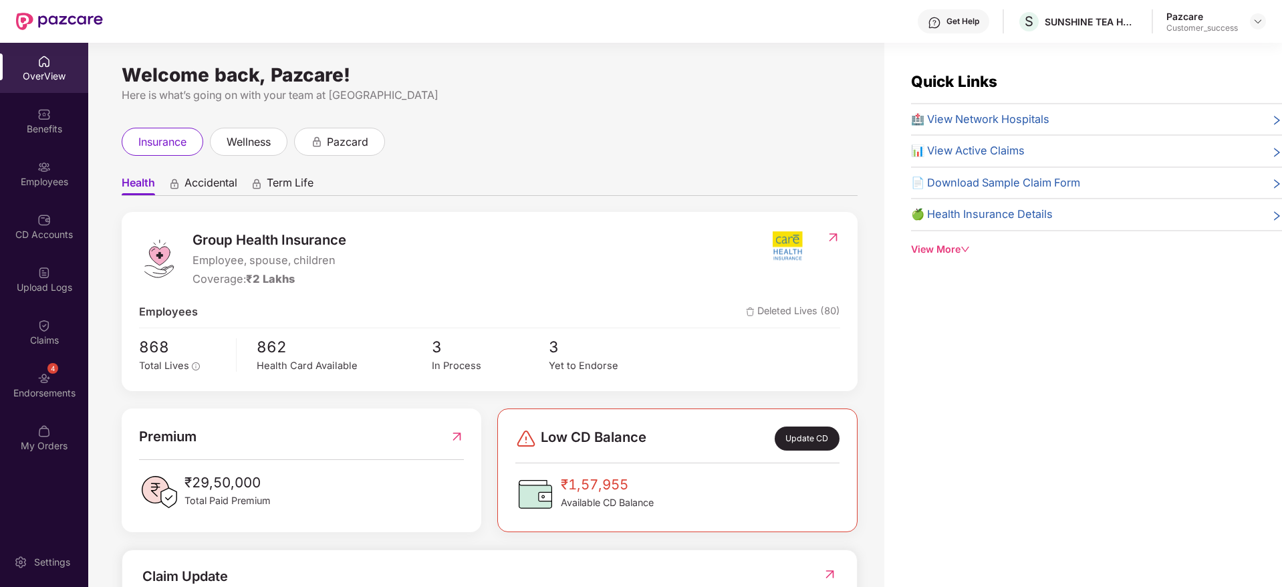
click at [38, 172] on img at bounding box center [43, 166] width 13 height 13
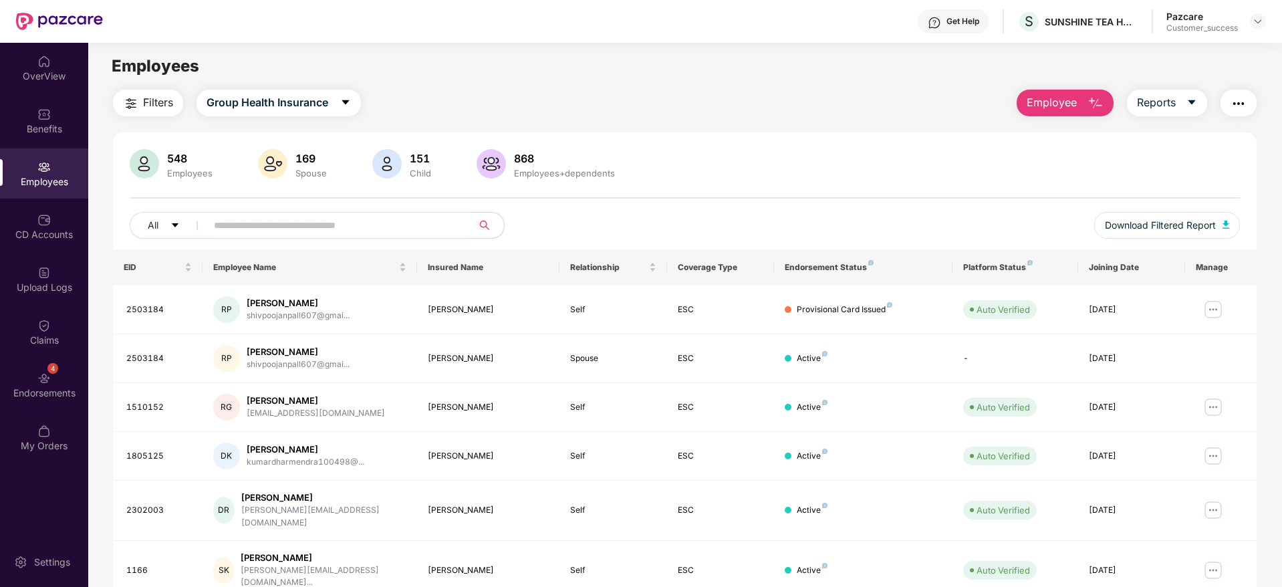
click at [241, 224] on input "text" at bounding box center [334, 225] width 240 height 20
paste input "*******"
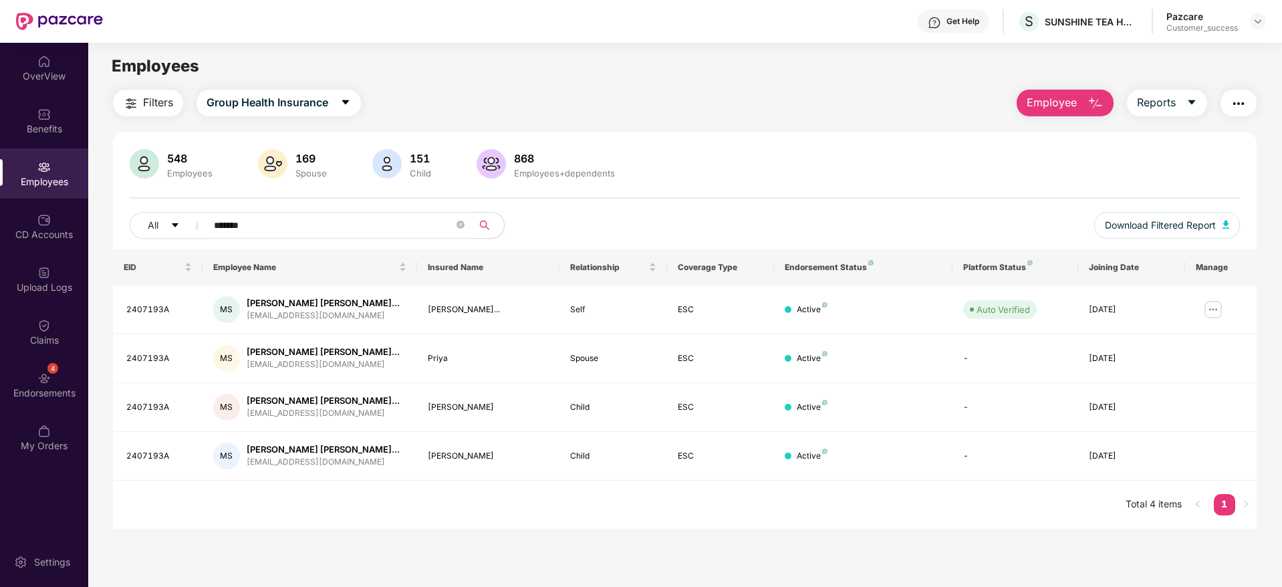
type input "*******"
click at [1210, 310] on img at bounding box center [1213, 309] width 21 height 21
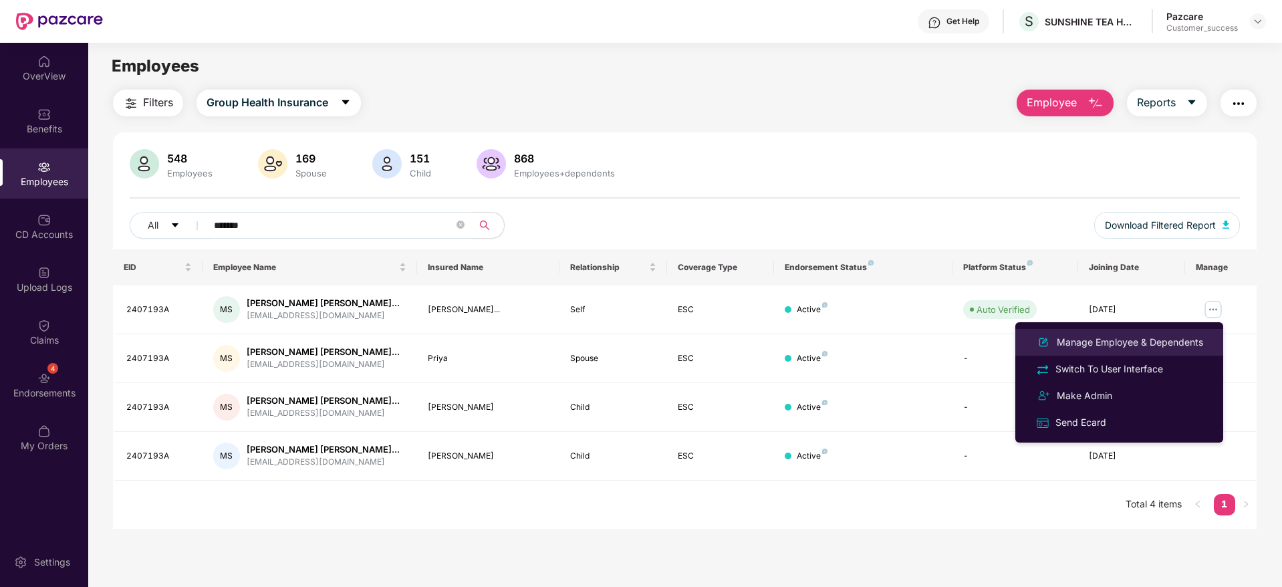
click at [1116, 338] on div "Manage Employee & Dependents" at bounding box center [1130, 342] width 152 height 15
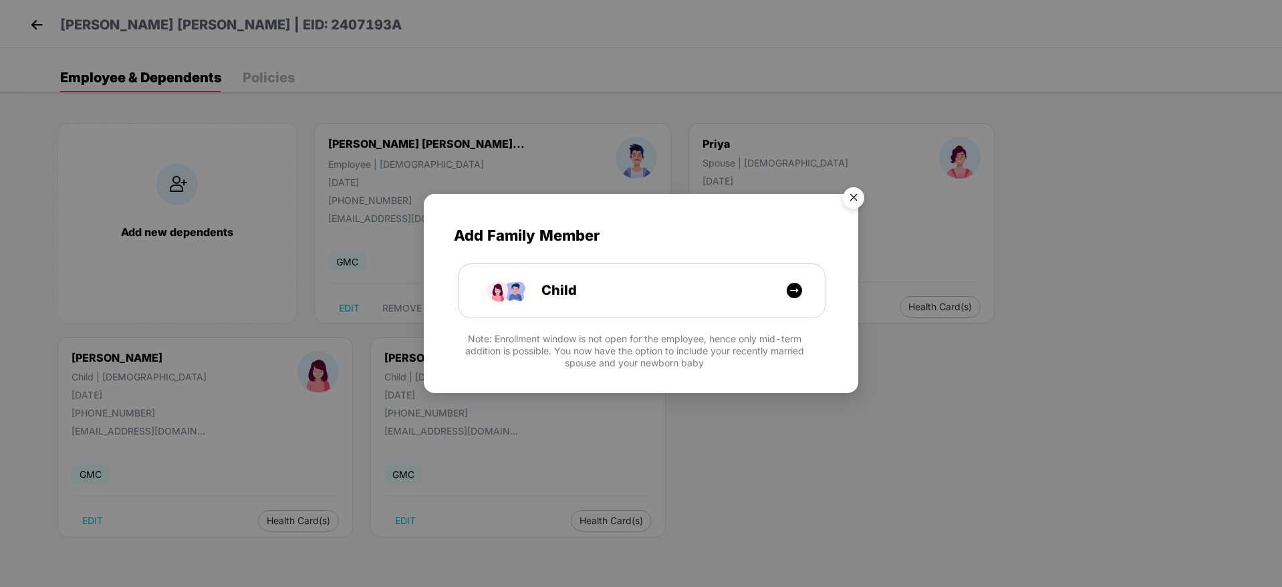
click at [850, 193] on img "Close" at bounding box center [853, 199] width 37 height 37
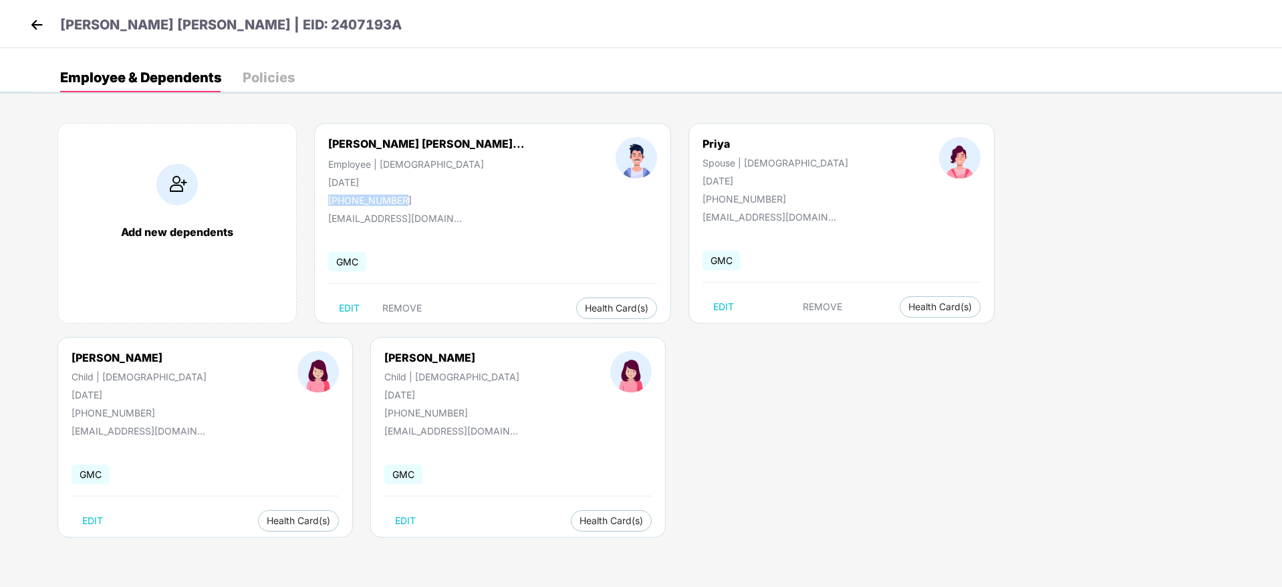
drag, startPoint x: 412, startPoint y: 195, endPoint x: 324, endPoint y: 203, distance: 87.9
click at [324, 203] on div "[PERSON_NAME] [PERSON_NAME]... Employee | [DEMOGRAPHIC_DATA] [DATE] [PHONE_NUMB…" at bounding box center [426, 171] width 287 height 69
copy div "[PHONE_NUMBER]"
click at [47, 25] on header "[PERSON_NAME] [PERSON_NAME] | EID: 2407193A" at bounding box center [214, 27] width 375 height 24
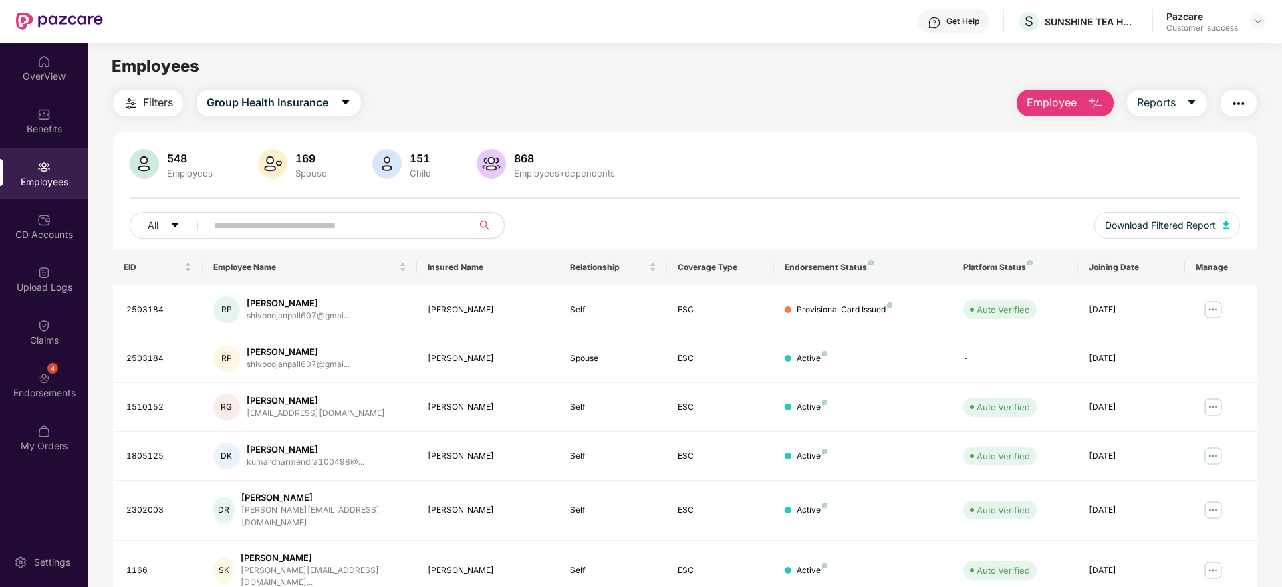
click at [47, 181] on div "Employees" at bounding box center [44, 181] width 88 height 13
click at [1258, 20] on img at bounding box center [1258, 21] width 11 height 11
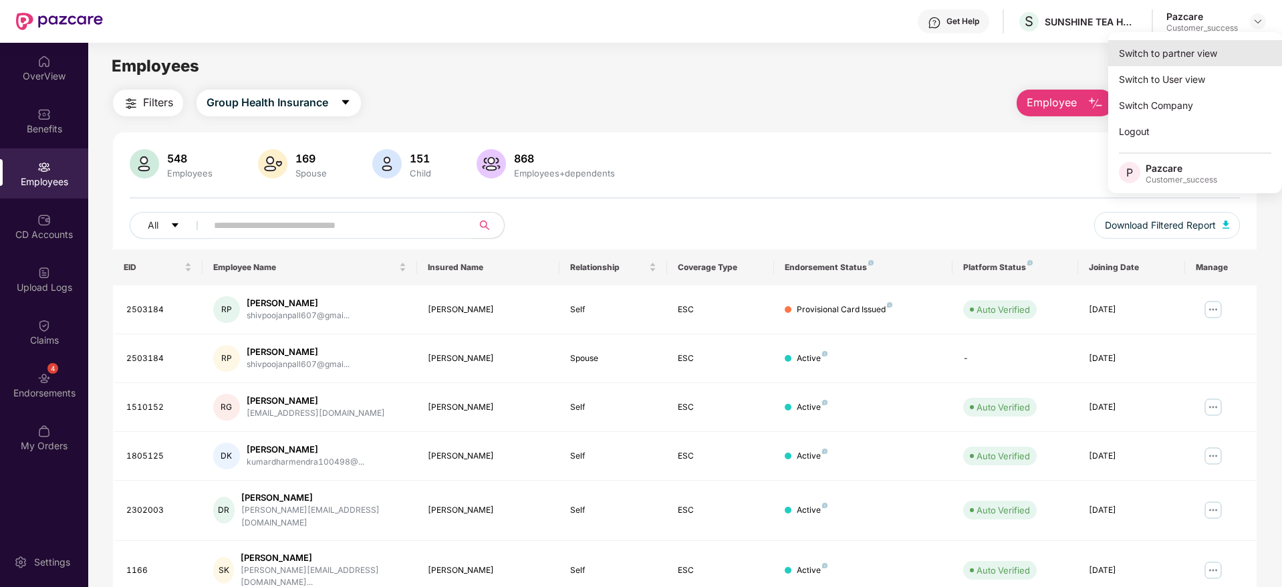
click at [1172, 60] on div "Switch to partner view" at bounding box center [1195, 53] width 174 height 26
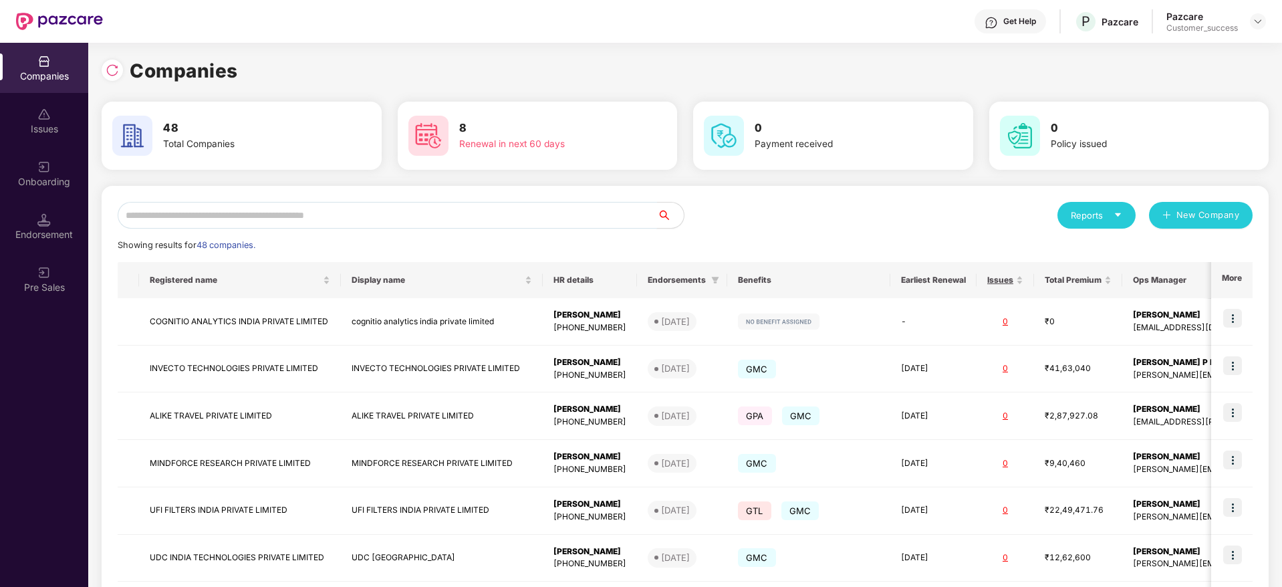
click at [488, 213] on input "text" at bounding box center [388, 215] width 540 height 27
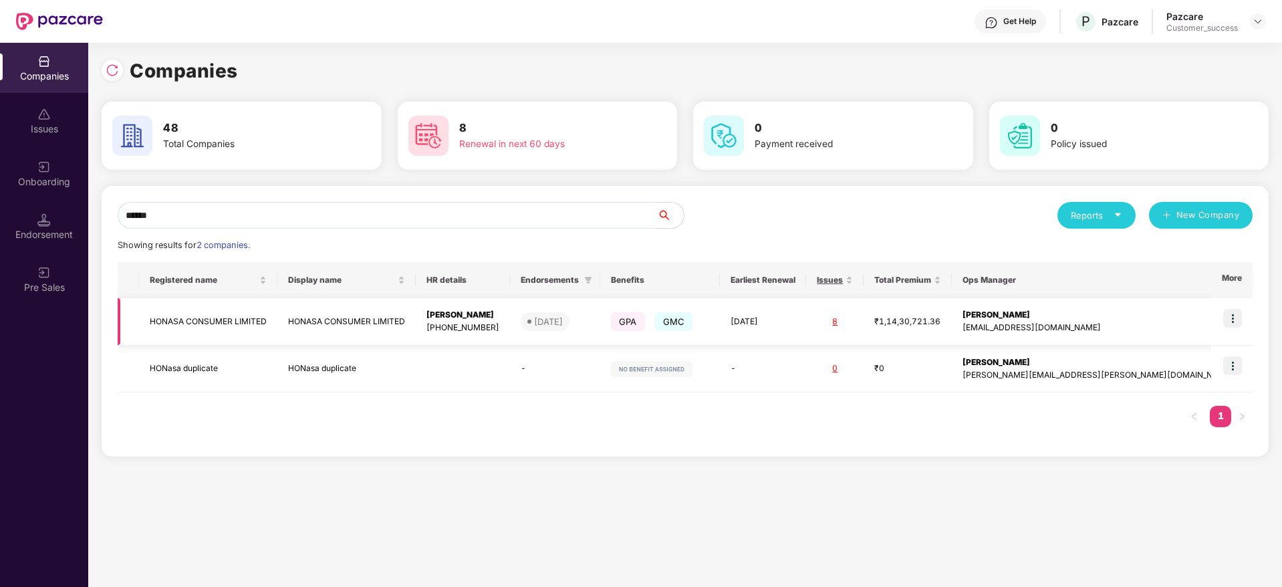
type input "******"
click at [1238, 316] on img at bounding box center [1232, 318] width 19 height 19
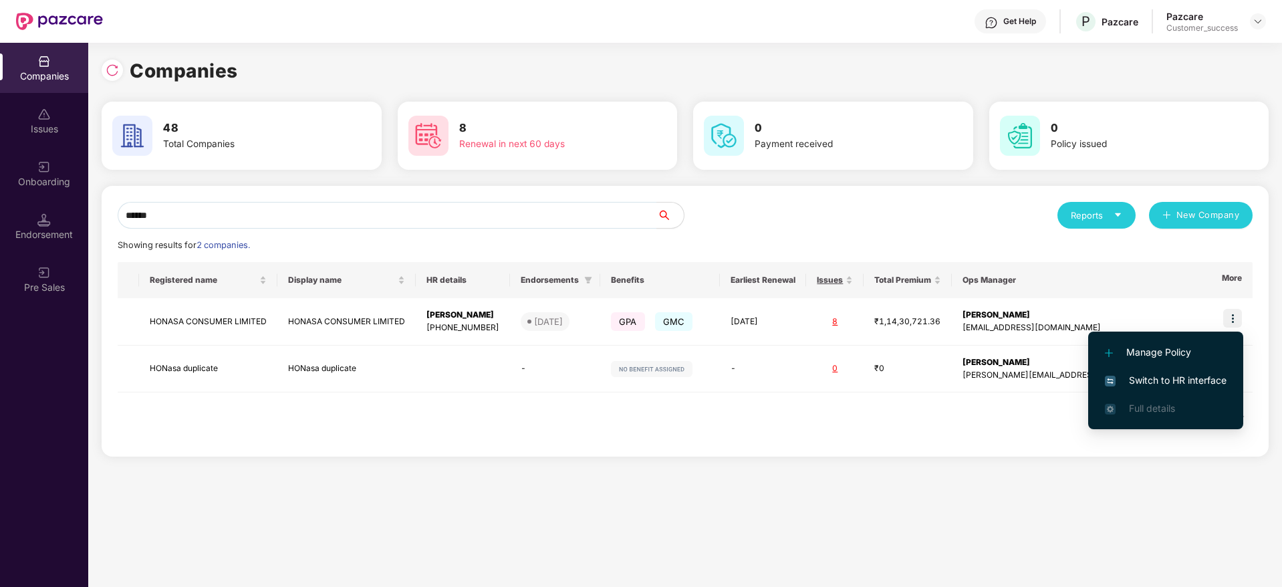
click at [1166, 378] on span "Switch to HR interface" at bounding box center [1166, 380] width 122 height 15
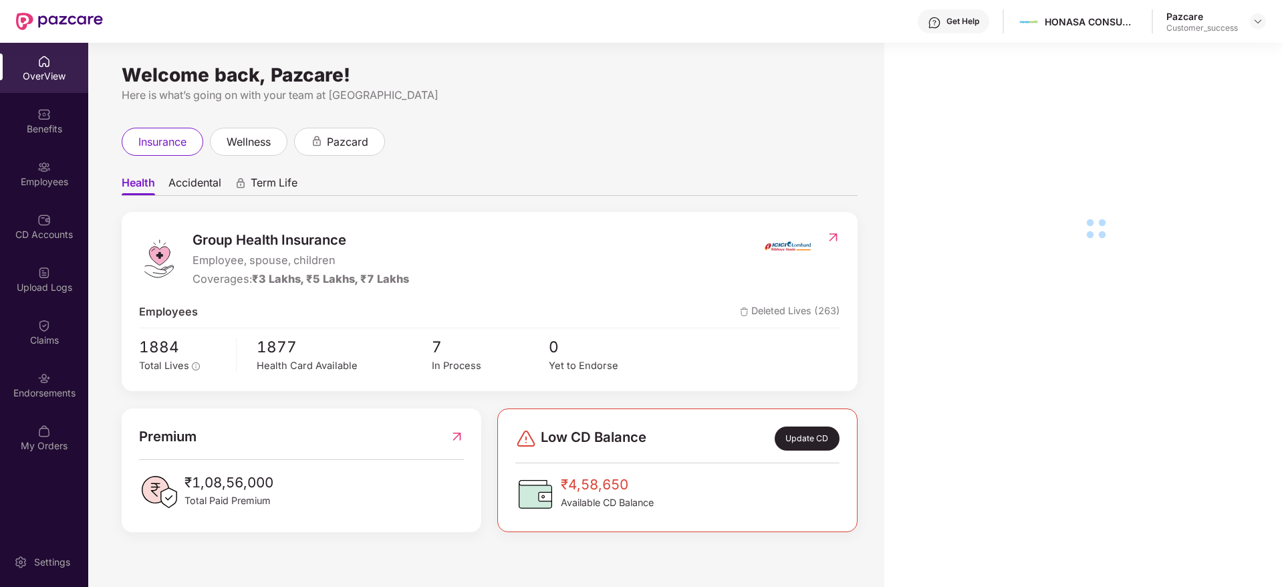
click at [47, 182] on div "Employees" at bounding box center [44, 181] width 88 height 13
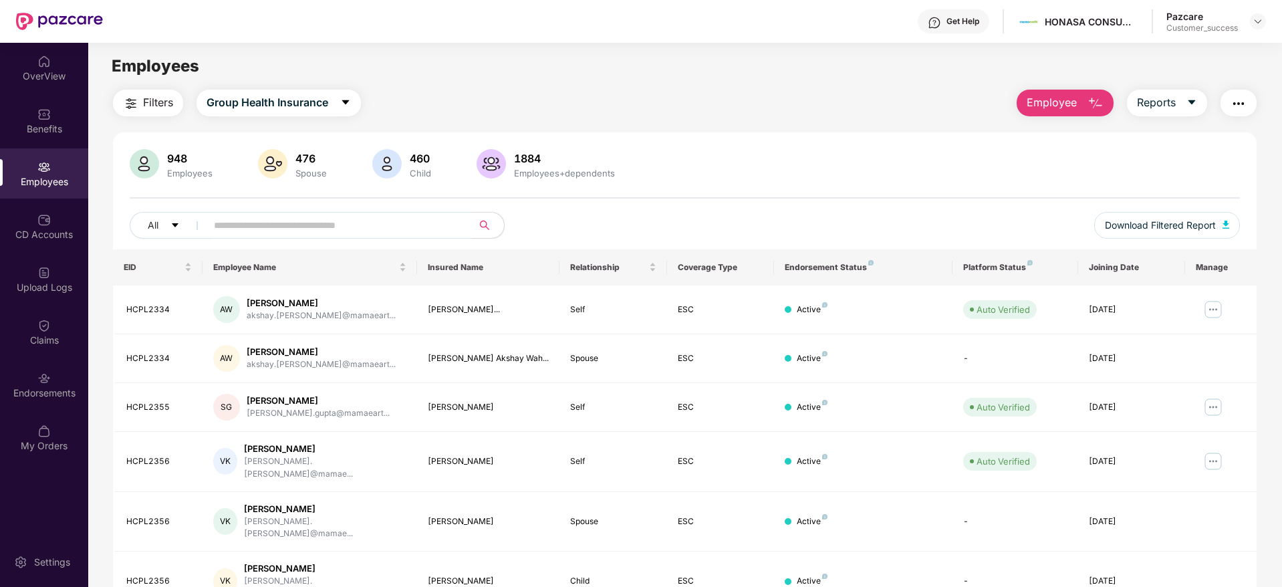
click at [265, 220] on input "text" at bounding box center [334, 225] width 240 height 20
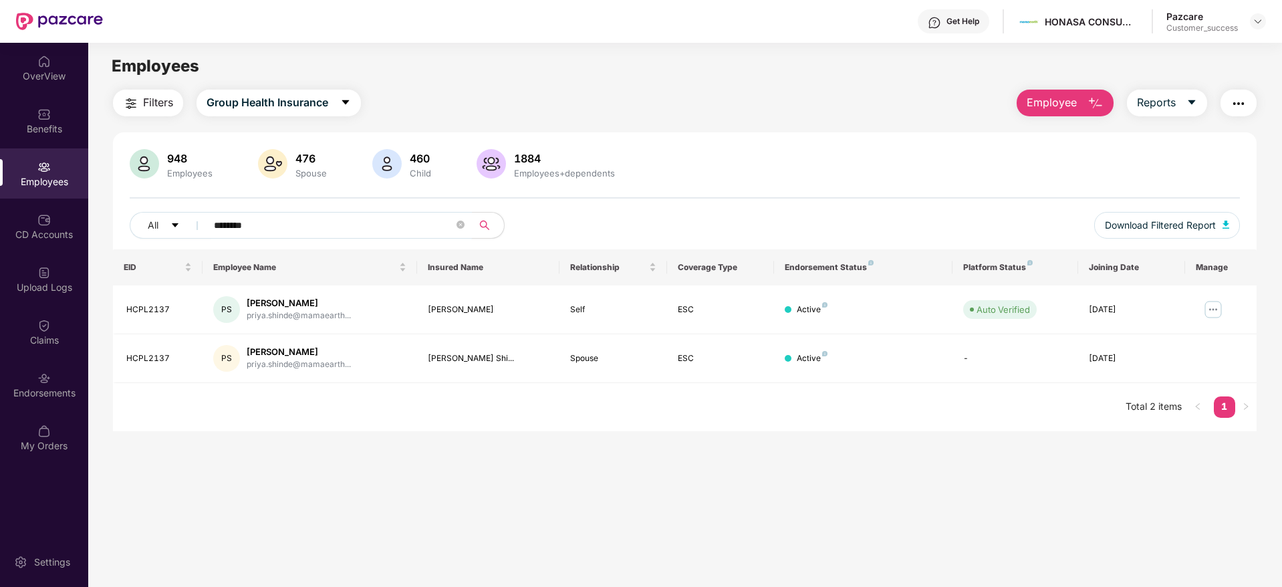
type input "********"
click at [1254, 17] on img at bounding box center [1258, 21] width 11 height 11
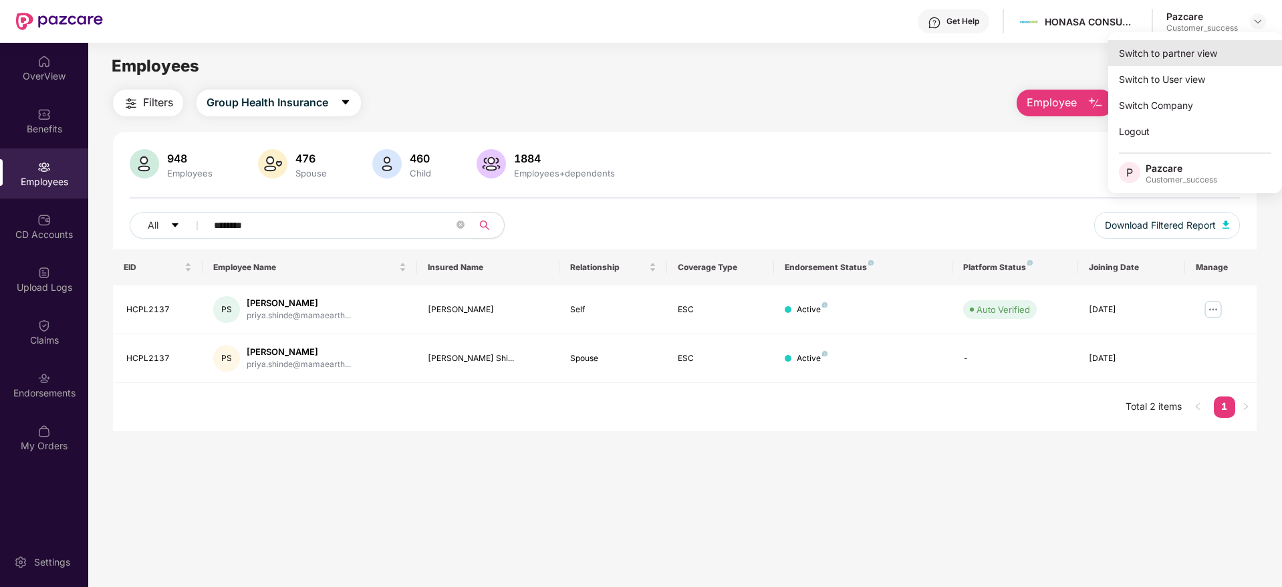
click at [1146, 49] on div "Switch to partner view" at bounding box center [1195, 53] width 174 height 26
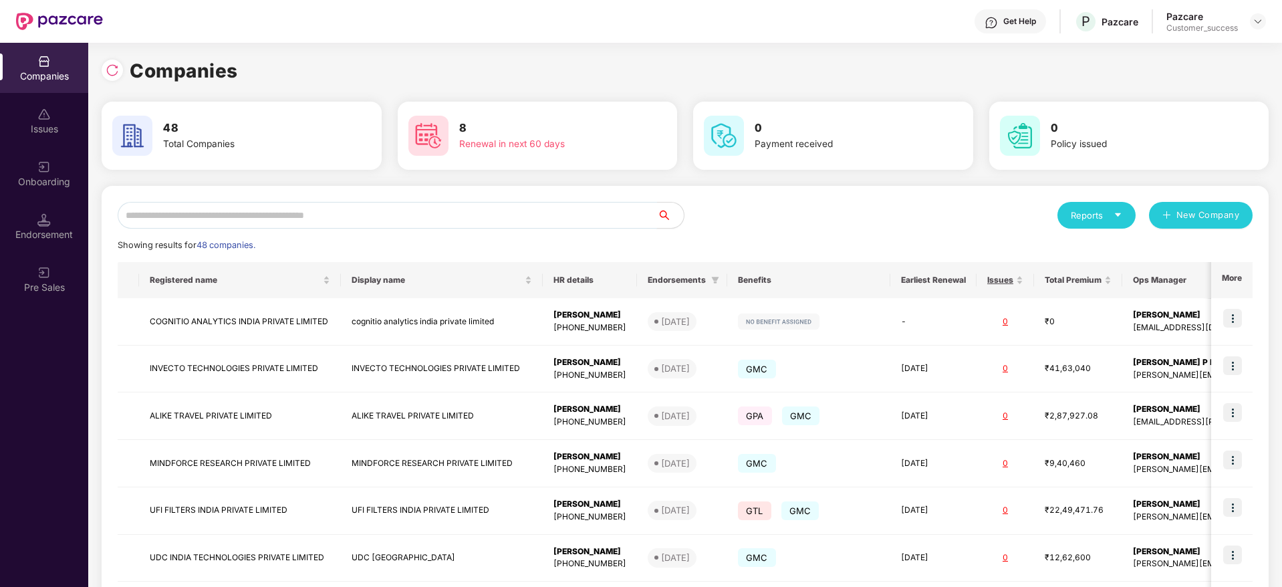
click at [281, 203] on input "text" at bounding box center [388, 215] width 540 height 27
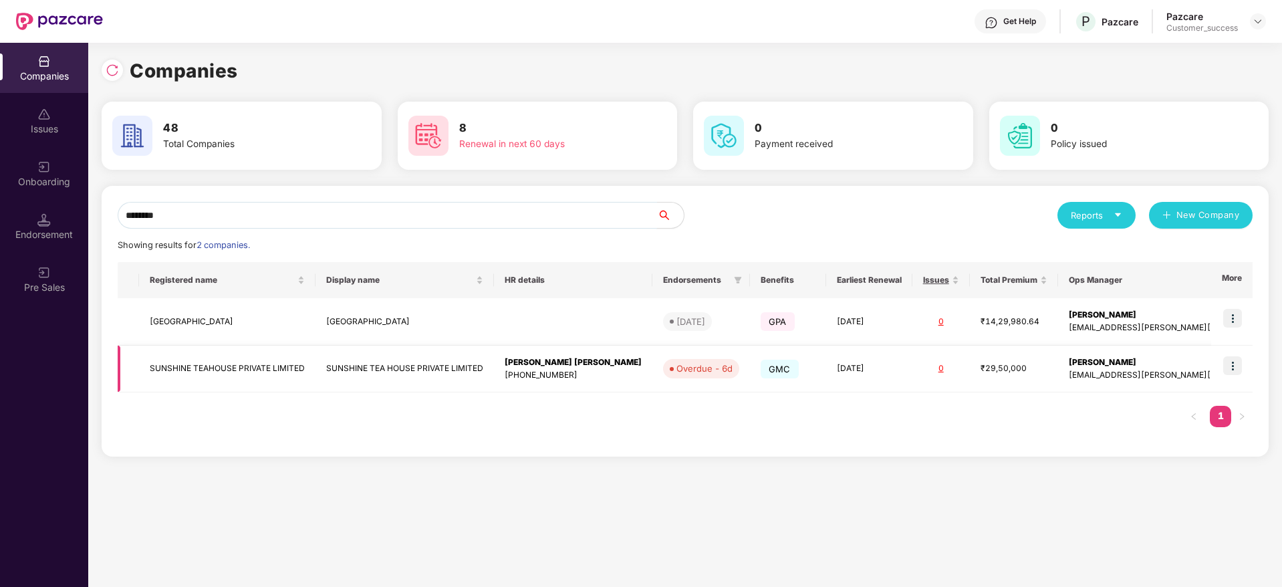
type input "********"
click at [1233, 360] on img at bounding box center [1232, 365] width 19 height 19
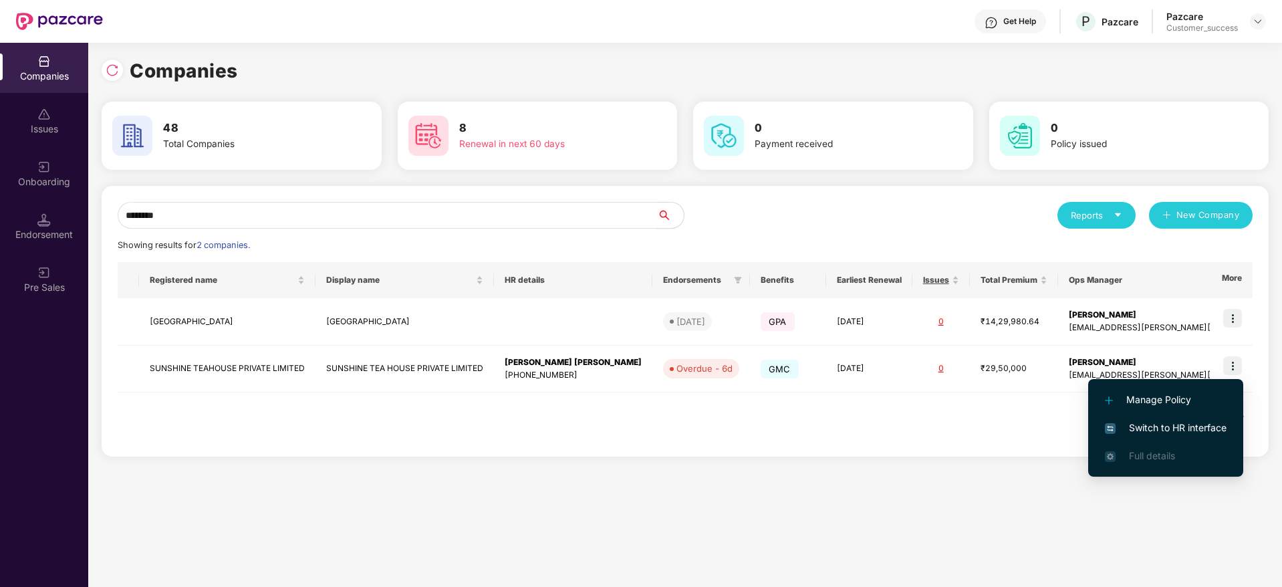
click at [1150, 431] on span "Switch to HR interface" at bounding box center [1166, 428] width 122 height 15
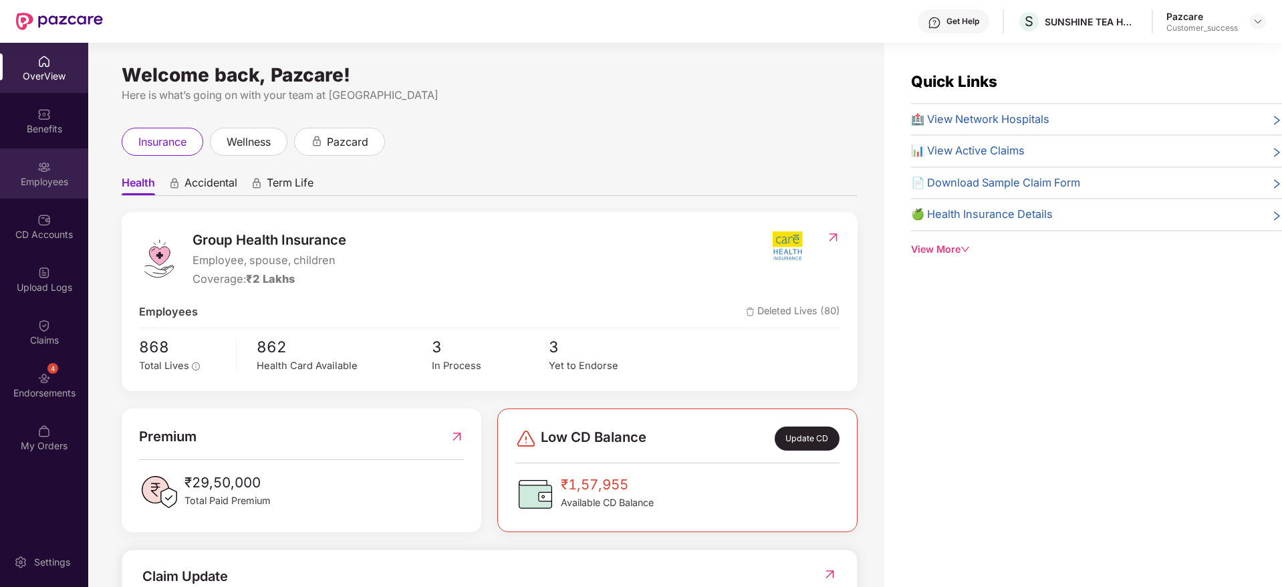
click at [50, 164] on img at bounding box center [43, 166] width 13 height 13
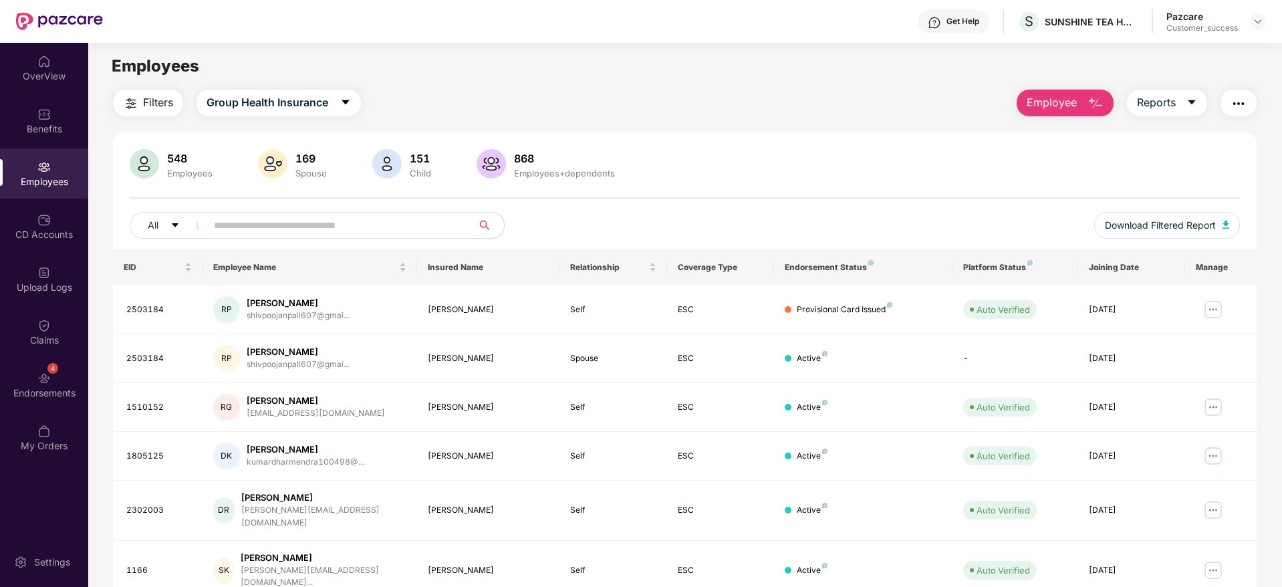
click at [260, 214] on span at bounding box center [335, 225] width 274 height 27
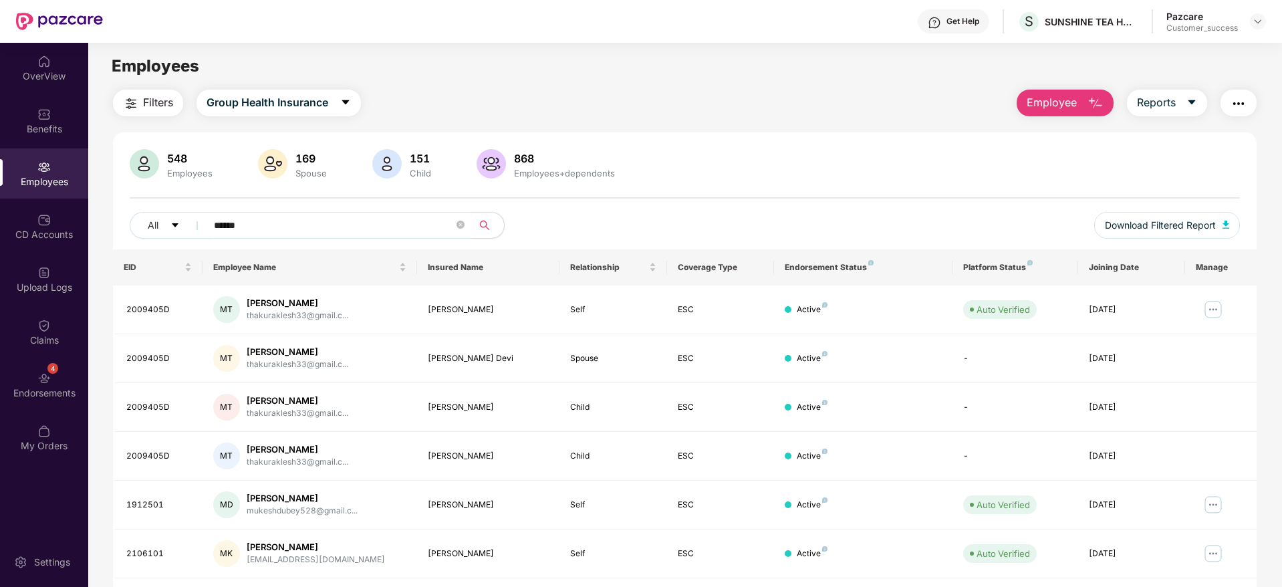
click at [1275, 246] on div "Filters Group Health Insurance Employee Reports 548 Employees 169 Spouse 151 Ch…" at bounding box center [684, 456] width 1193 height 732
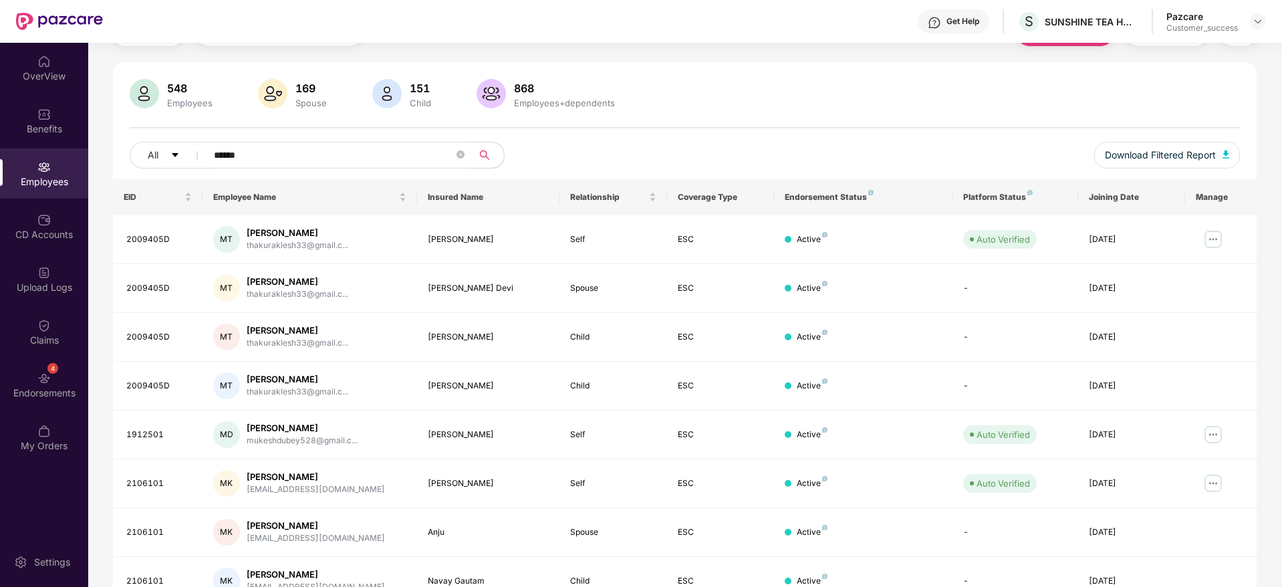
scroll to position [80, 0]
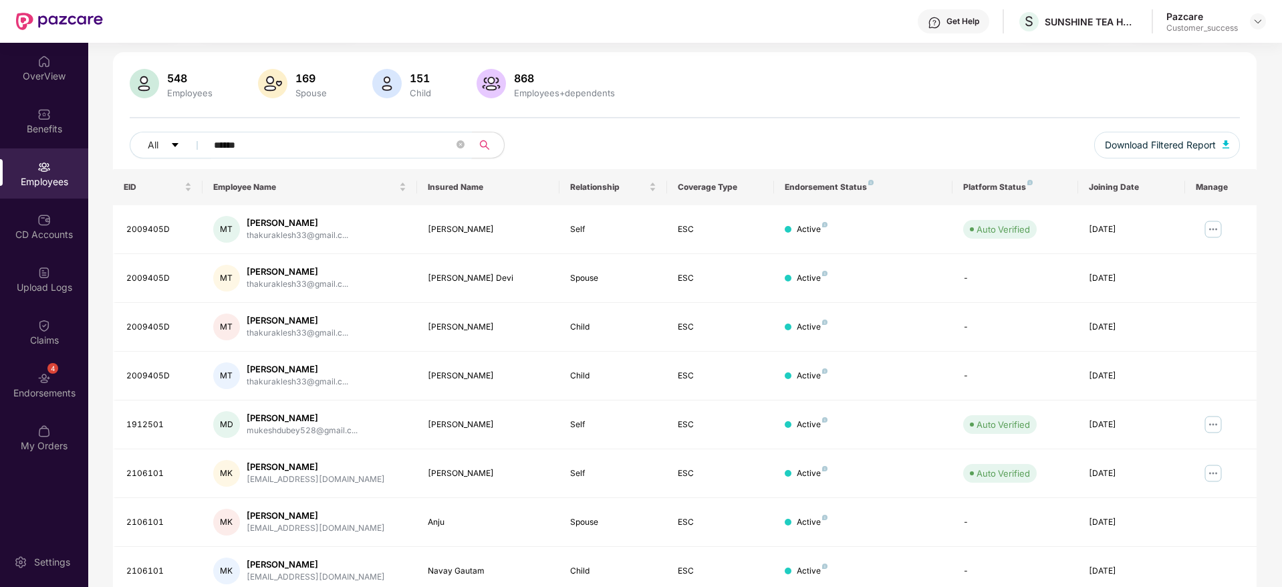
drag, startPoint x: 253, startPoint y: 142, endPoint x: 199, endPoint y: 145, distance: 54.9
click at [199, 145] on span "******" at bounding box center [335, 145] width 274 height 27
paste input "**********"
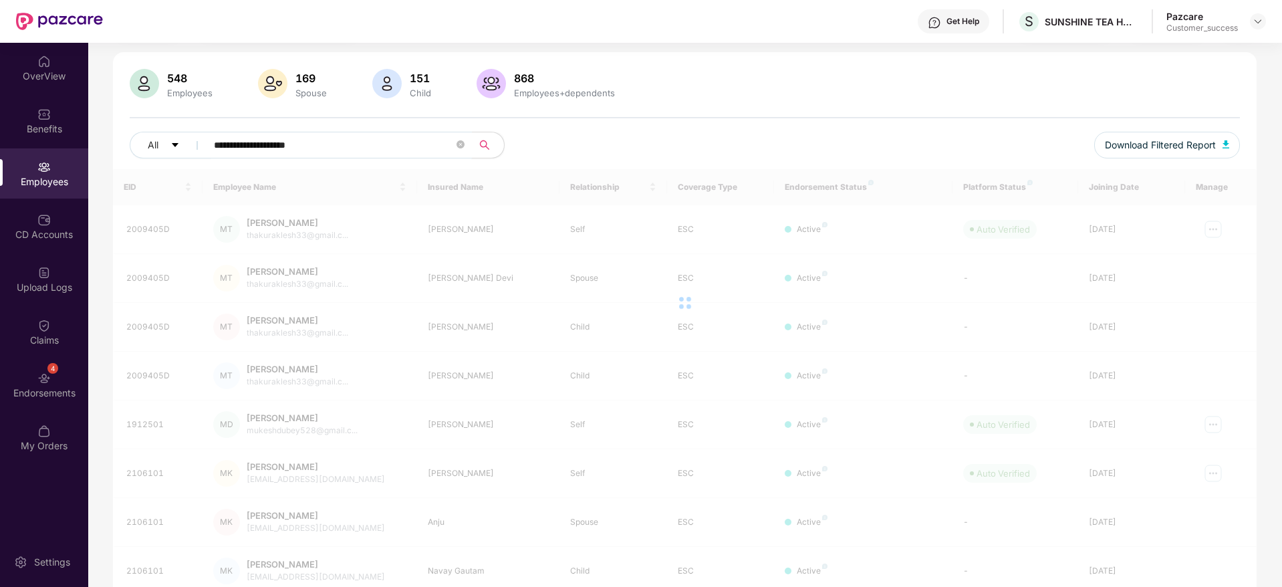
scroll to position [43, 0]
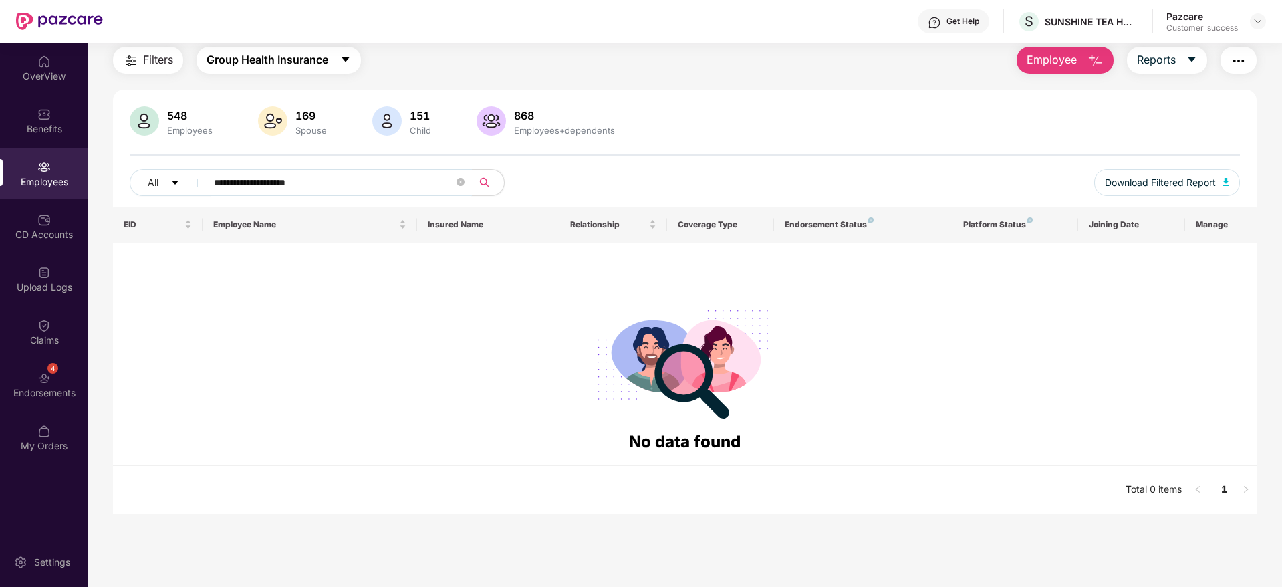
type input "**********"
click at [305, 68] on span "Group Health Insurance" at bounding box center [268, 59] width 122 height 17
click at [400, 172] on input "**********" at bounding box center [334, 182] width 240 height 20
